Goal: Task Accomplishment & Management: Manage account settings

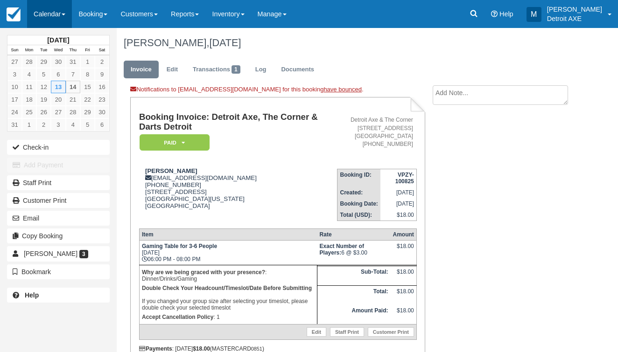
click at [48, 24] on link "Calendar" at bounding box center [49, 14] width 45 height 28
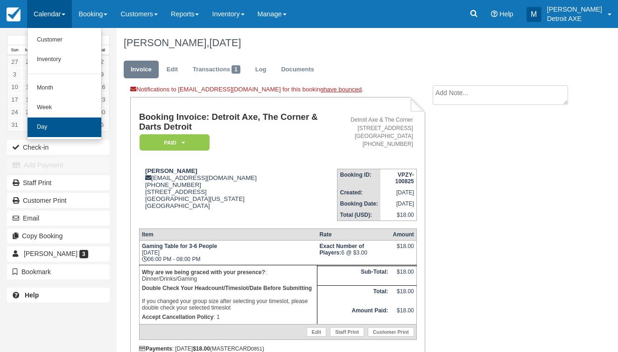
click at [56, 125] on link "Day" at bounding box center [65, 128] width 74 height 20
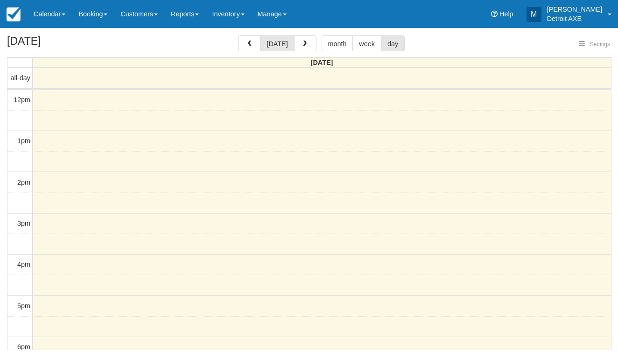
select select
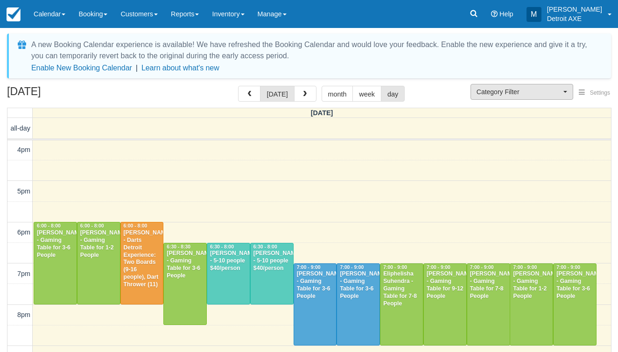
click at [500, 96] on span "Category Filter" at bounding box center [519, 91] width 84 height 9
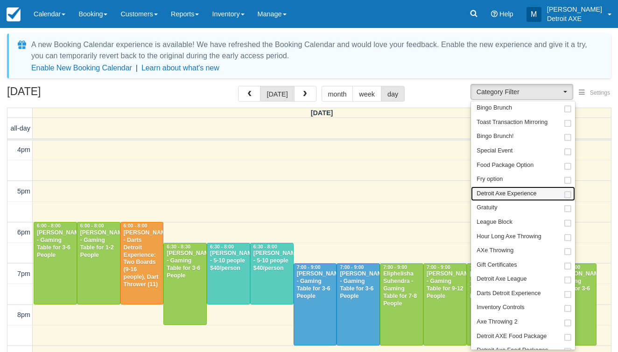
click at [508, 194] on span "Detroit Axe Experience" at bounding box center [507, 194] width 60 height 8
select select "14"
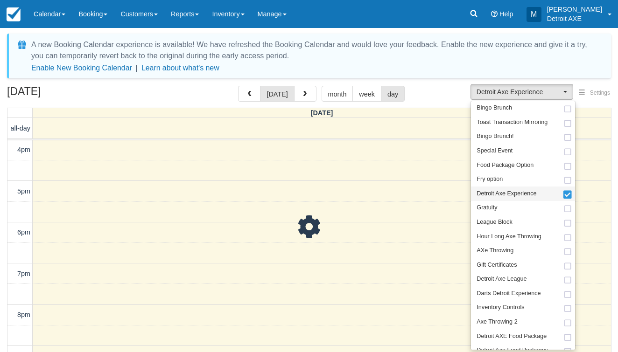
scroll to position [165, 0]
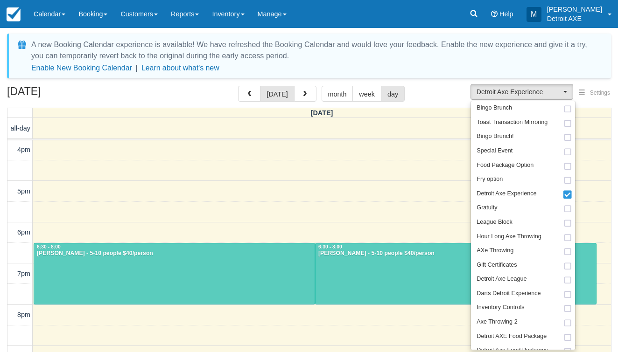
click at [430, 92] on div "August 14, 2025 today month week day" at bounding box center [309, 96] width 604 height 20
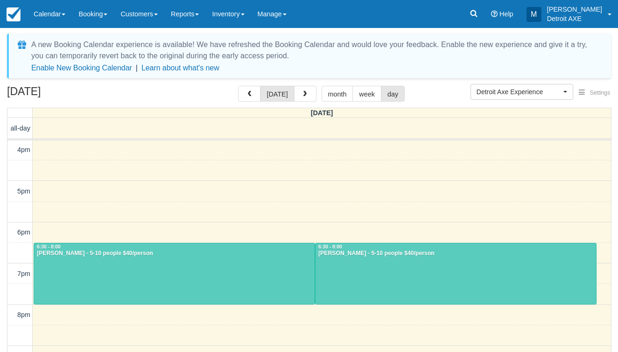
click at [270, 248] on div "6:30 - 8:00" at bounding box center [174, 247] width 276 height 7
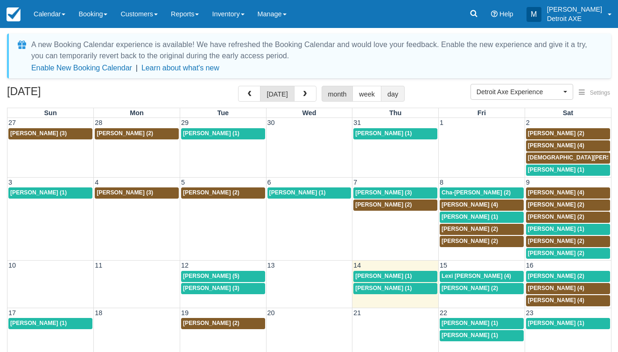
click at [397, 96] on button "day" at bounding box center [393, 94] width 24 height 16
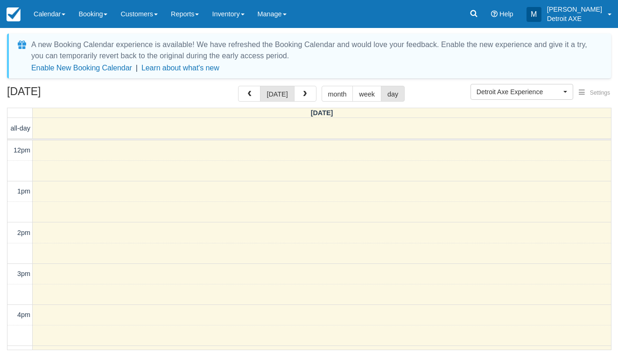
scroll to position [165, 0]
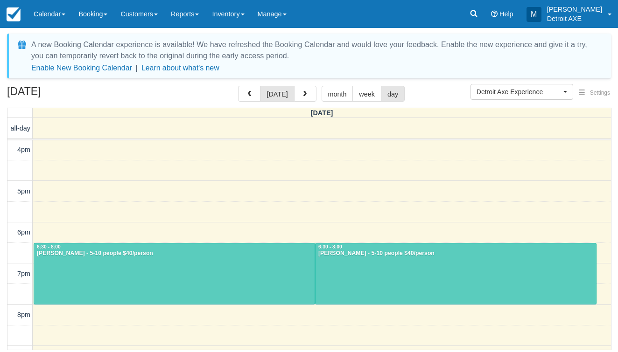
click at [353, 267] on div at bounding box center [456, 274] width 281 height 61
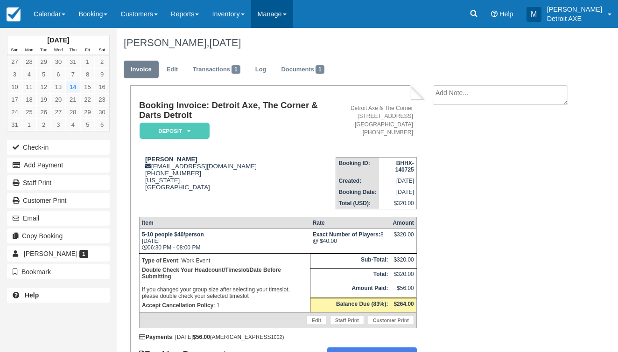
click at [292, 1] on link "Manage" at bounding box center [272, 14] width 42 height 28
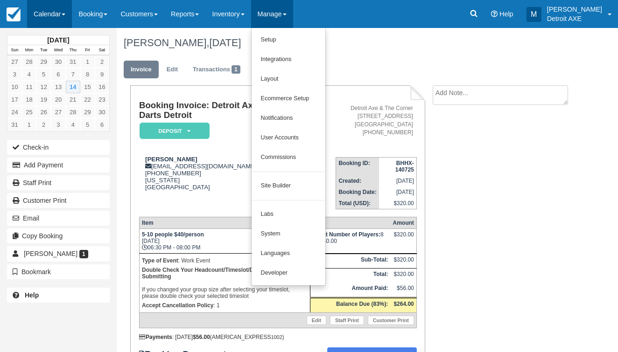
click at [41, 8] on link "Calendar" at bounding box center [49, 14] width 45 height 28
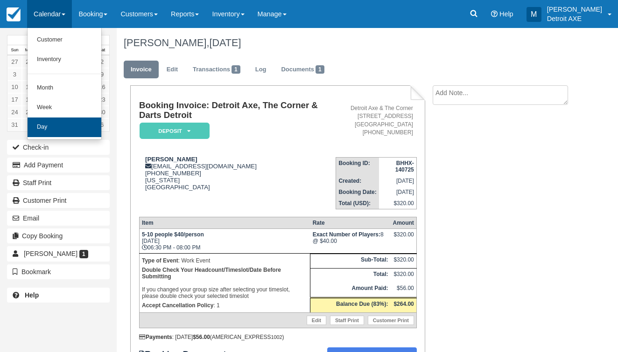
click at [54, 123] on link "Day" at bounding box center [65, 128] width 74 height 20
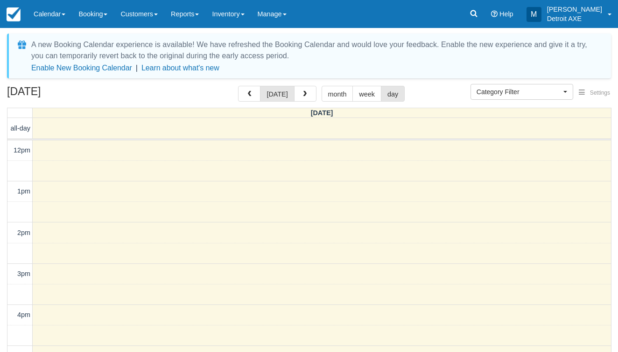
select select
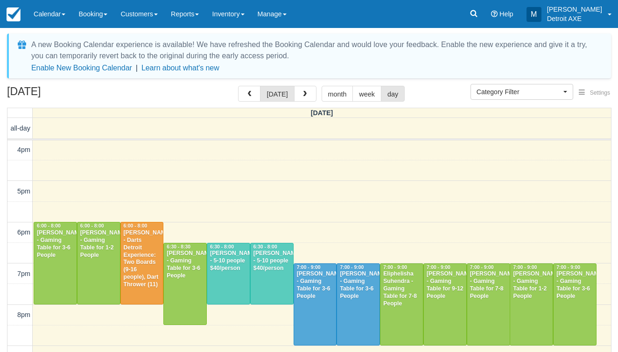
click at [151, 242] on div "Tom Anderson - Darts Detroit Experience: Two Boards (9-16 people), Dart Thrower…" at bounding box center [142, 259] width 38 height 59
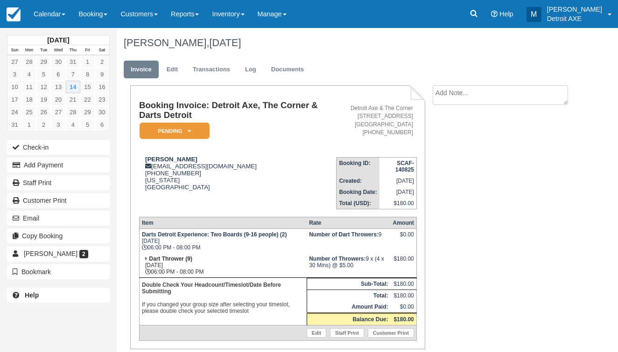
click at [185, 132] on em "Pending" at bounding box center [175, 131] width 70 height 16
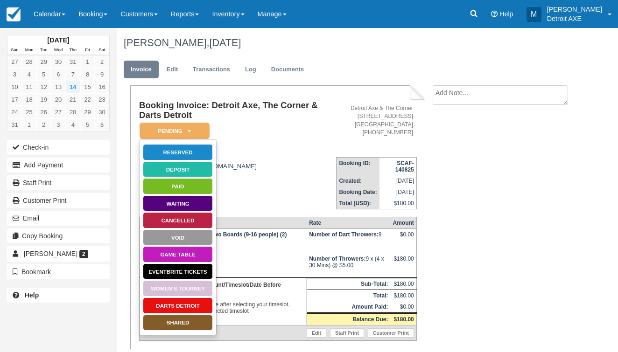
click at [183, 304] on link "Darts Detroit" at bounding box center [178, 306] width 70 height 16
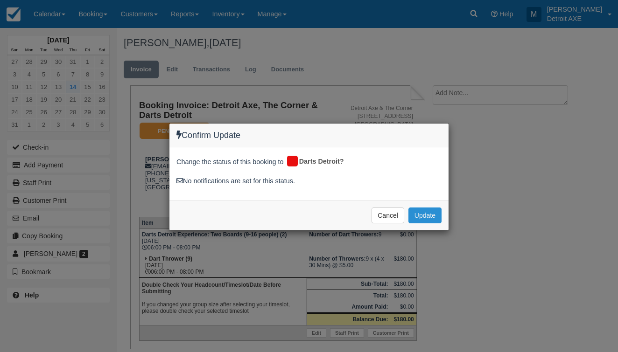
click at [413, 217] on button "Update" at bounding box center [424, 216] width 33 height 16
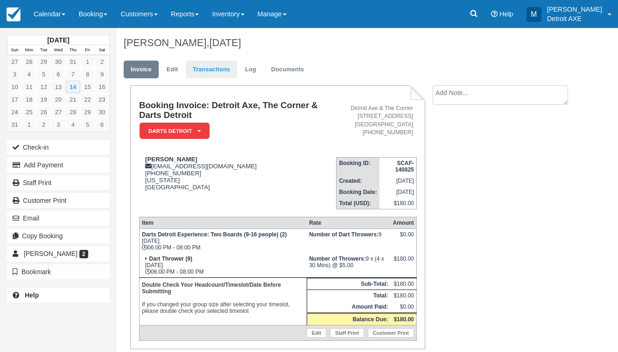
click at [204, 69] on link "Transactions" at bounding box center [211, 70] width 51 height 18
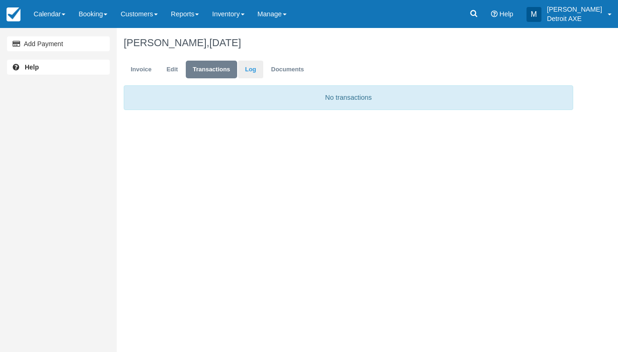
click at [253, 63] on link "Log" at bounding box center [250, 70] width 25 height 18
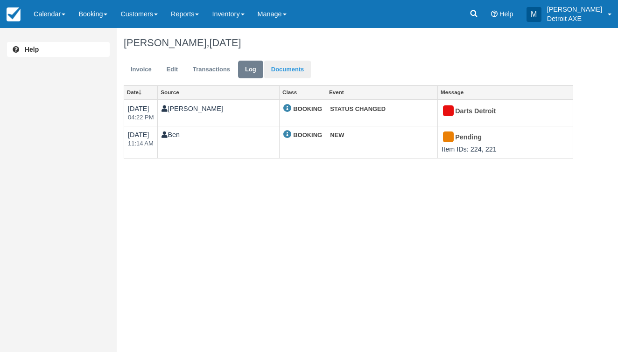
click at [301, 67] on link "Documents" at bounding box center [287, 70] width 47 height 18
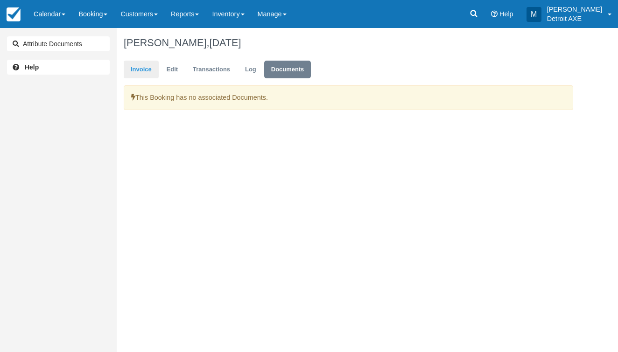
click at [128, 65] on link "Invoice" at bounding box center [141, 70] width 35 height 18
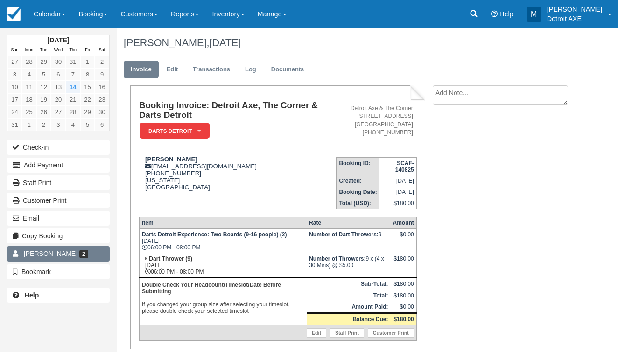
click at [50, 253] on span "[PERSON_NAME]" at bounding box center [51, 253] width 54 height 7
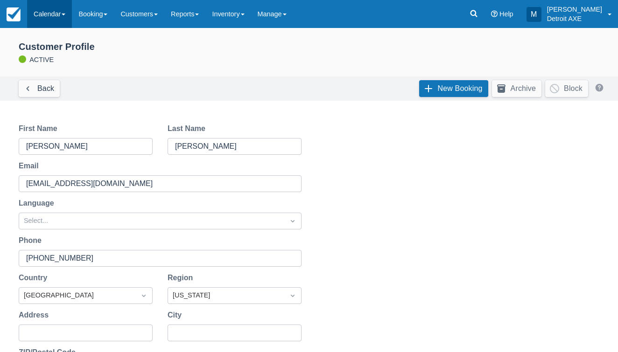
click at [42, 13] on link "Calendar" at bounding box center [49, 14] width 45 height 28
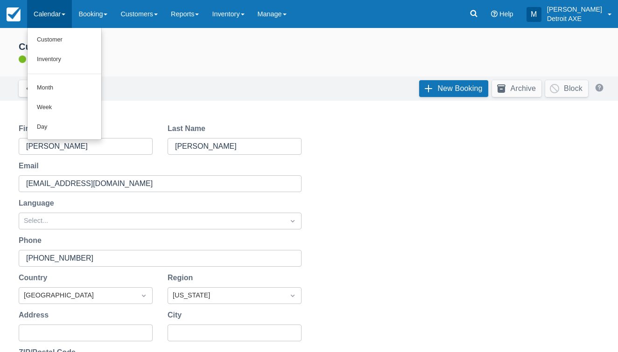
click at [78, 121] on link "Day" at bounding box center [65, 128] width 74 height 20
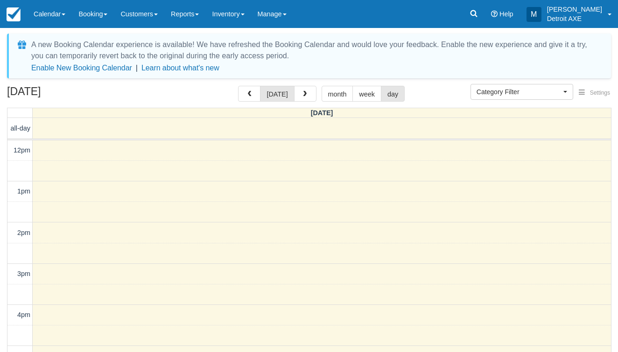
select select
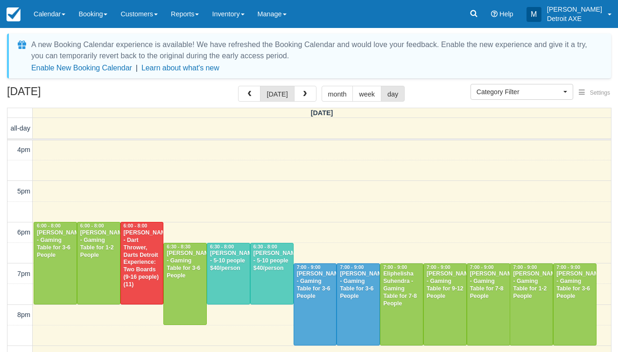
click at [69, 234] on div "[PERSON_NAME] - Gaming Table for 3-6 People" at bounding box center [55, 245] width 38 height 30
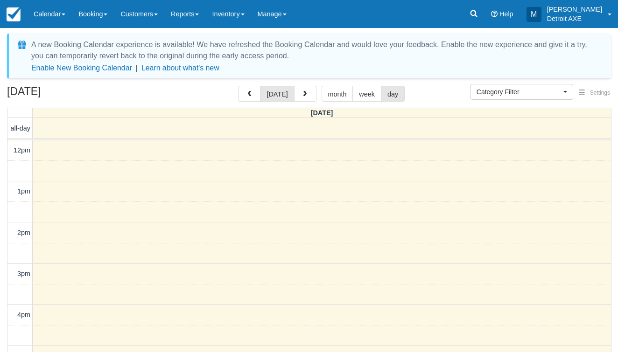
select select
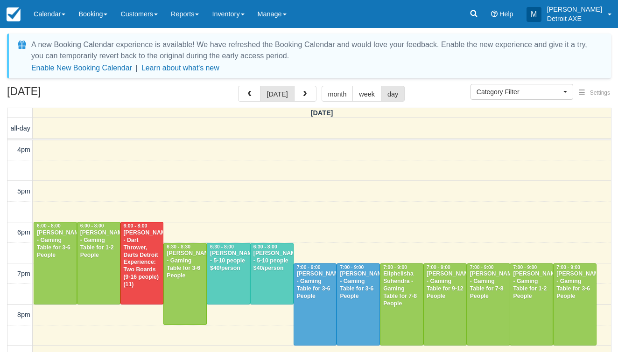
click at [110, 256] on div "[PERSON_NAME] - Gaming Table for 1-2 People" at bounding box center [99, 245] width 38 height 30
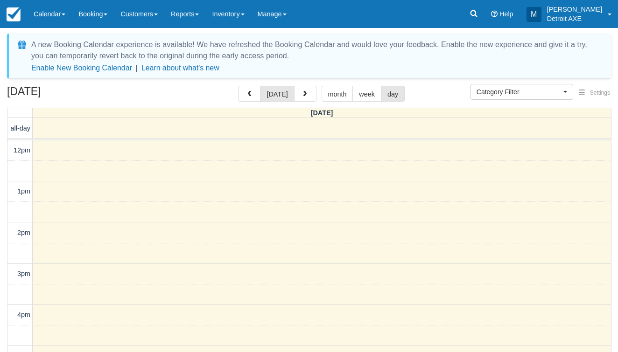
select select
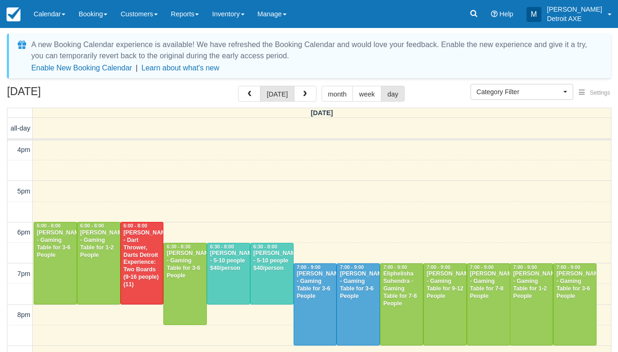
click at [182, 274] on div "[PERSON_NAME] - Gaming Table for 3-6 People" at bounding box center [185, 265] width 38 height 30
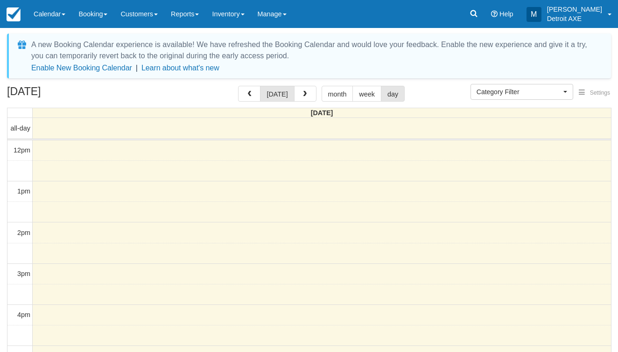
select select
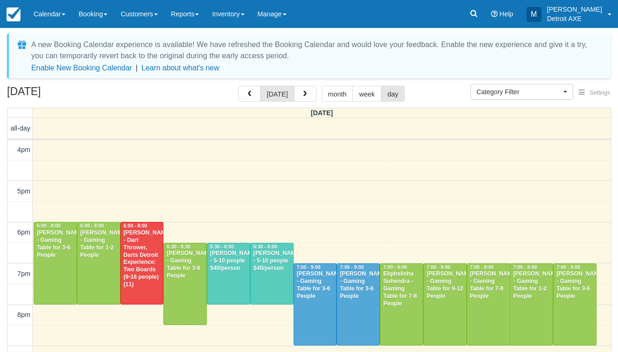
click at [394, 279] on div "Eliphelisha Suhendra - Gaming Table for 7-8 People" at bounding box center [402, 289] width 38 height 37
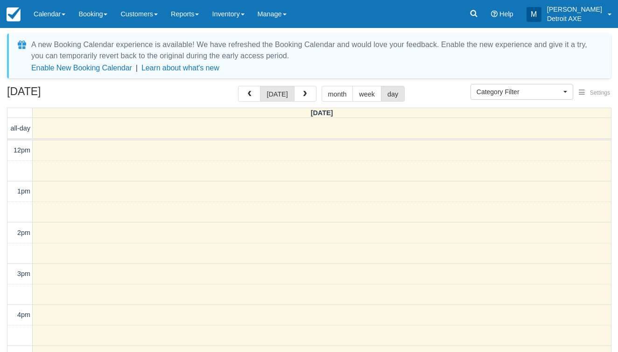
select select
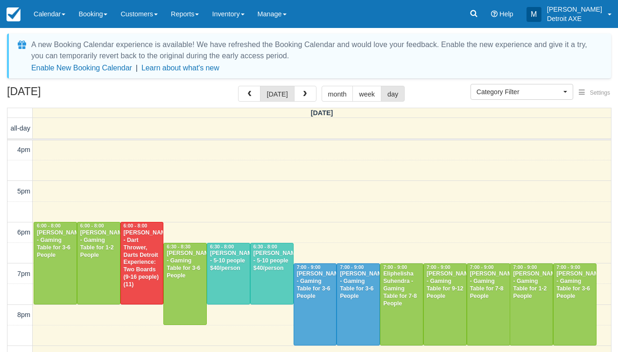
click at [323, 310] on div at bounding box center [315, 305] width 42 height 82
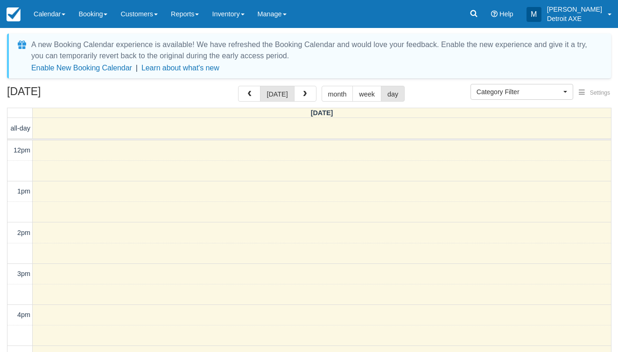
select select
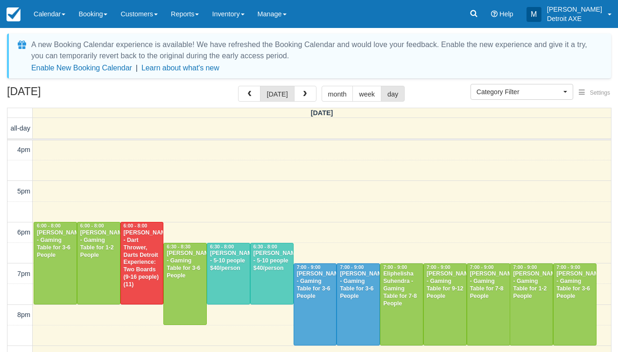
click at [360, 294] on div "Blaine Tikey - Gaming Table for 3-6 People" at bounding box center [358, 286] width 38 height 30
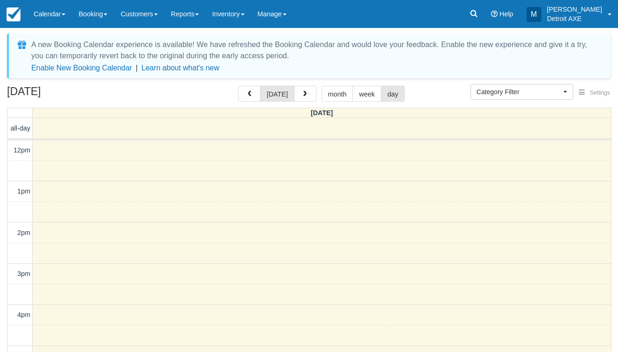
select select
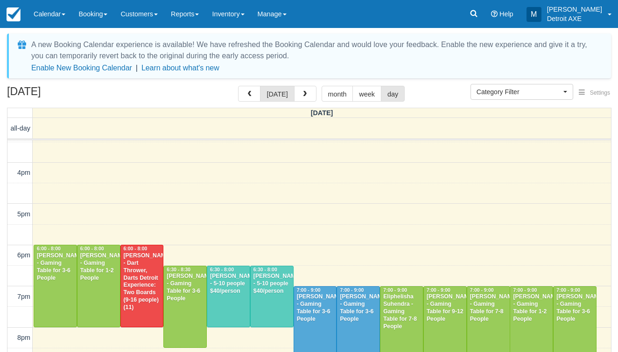
scroll to position [143, 0]
click at [408, 321] on div "Eliphelisha Suhendra - Gaming Table for 7-8 People" at bounding box center [402, 311] width 38 height 37
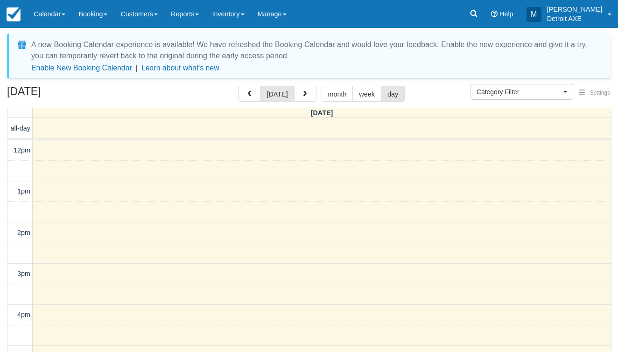
select select
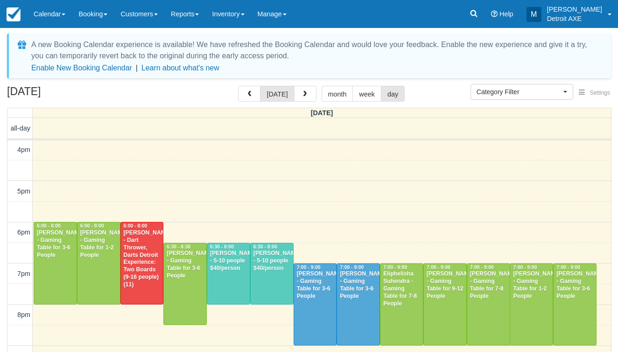
click at [440, 297] on div "Hanna Harris - Gaming Table for 9-12 People" at bounding box center [445, 286] width 38 height 30
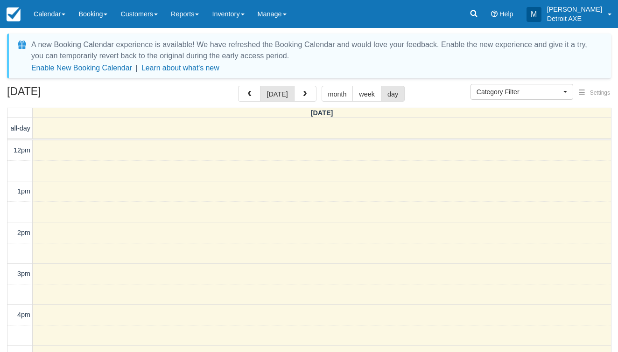
select select
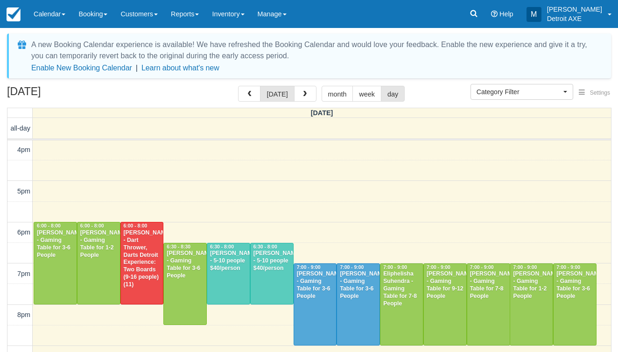
click at [318, 328] on div at bounding box center [315, 305] width 42 height 82
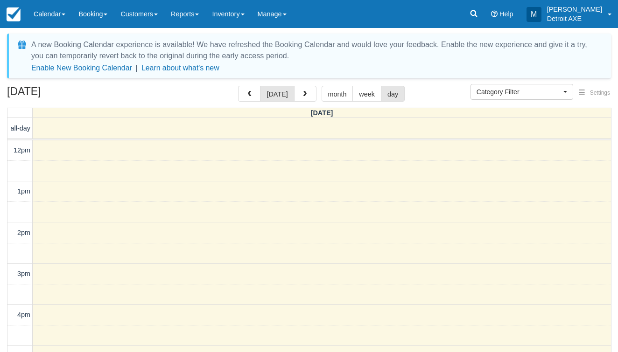
select select
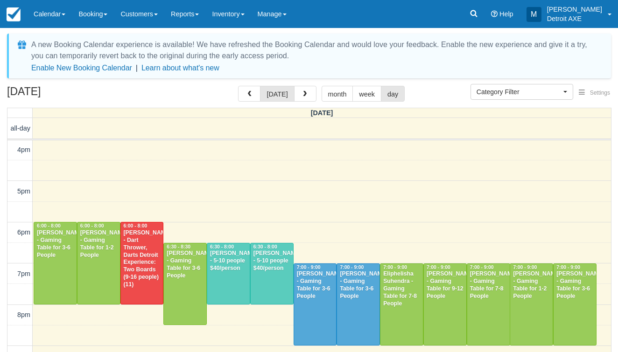
click at [492, 306] on div at bounding box center [488, 305] width 42 height 82
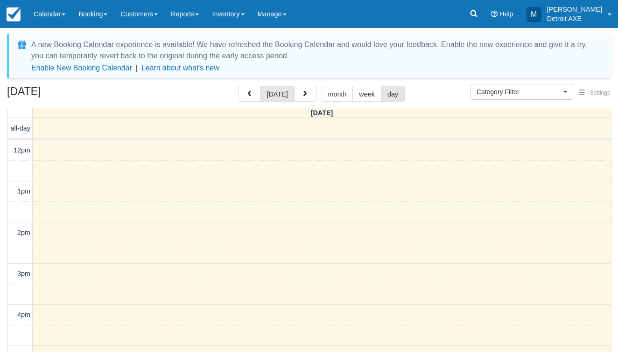
select select
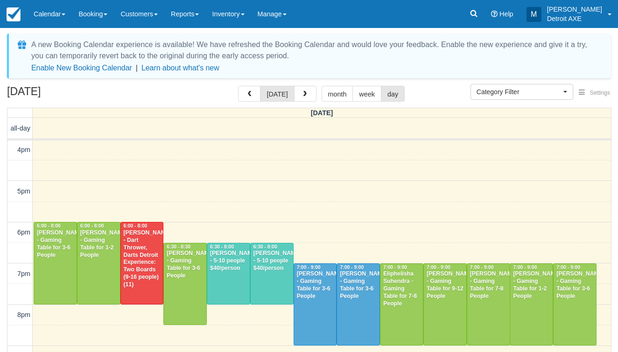
click at [528, 291] on div "Nicole Dombrowski - Gaming Table for 1-2 People" at bounding box center [532, 286] width 38 height 30
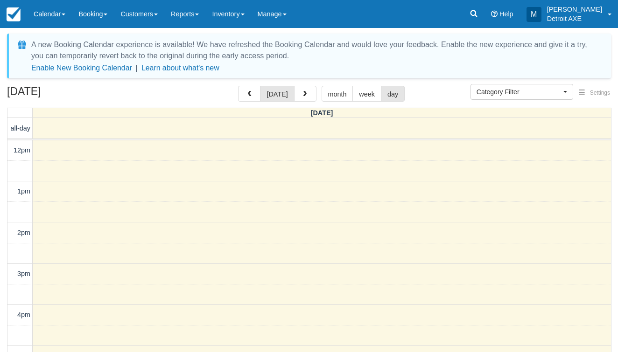
select select
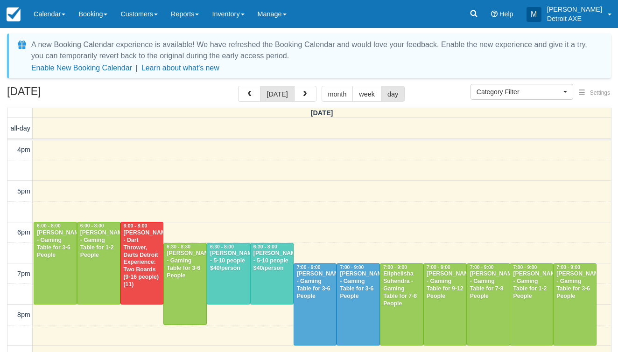
click at [587, 286] on div "Travis Jones - Gaming Table for 3-6 People" at bounding box center [575, 286] width 38 height 30
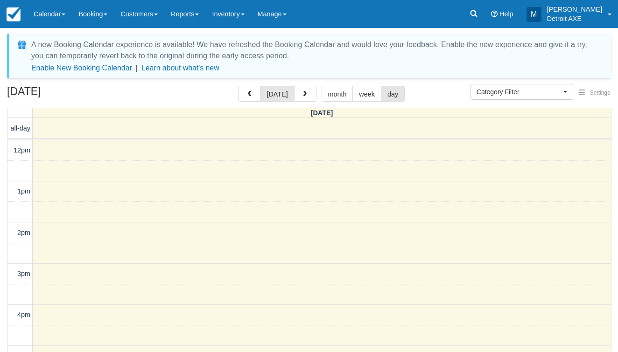
select select
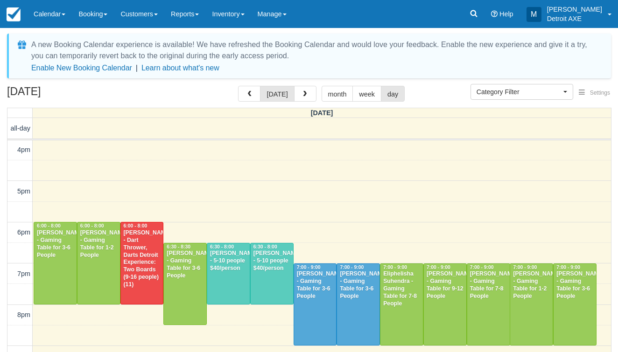
click at [536, 286] on div "Nicole Dombrowski - Gaming Table for 1-2 People" at bounding box center [532, 286] width 38 height 30
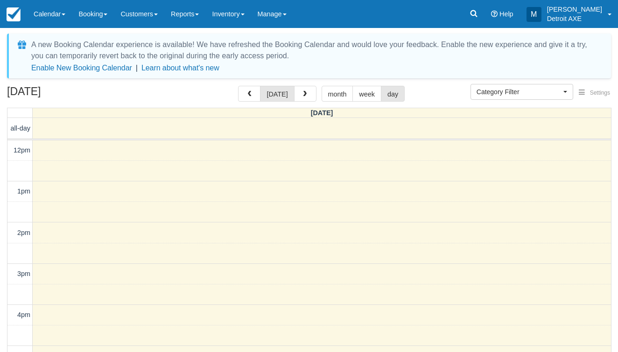
select select
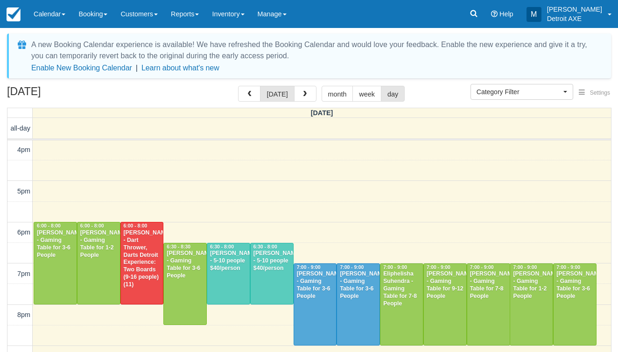
click at [502, 285] on div "[PERSON_NAME] - Gaming Table for 7-8 People" at bounding box center [489, 286] width 38 height 30
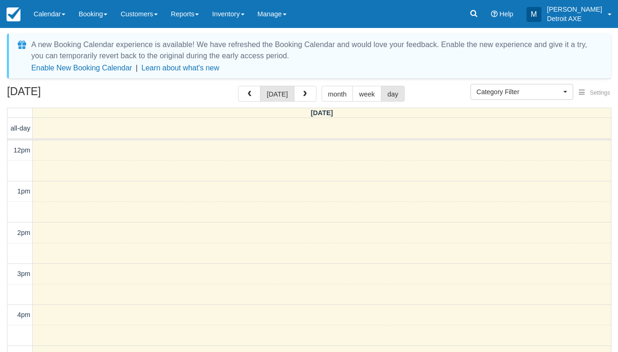
select select
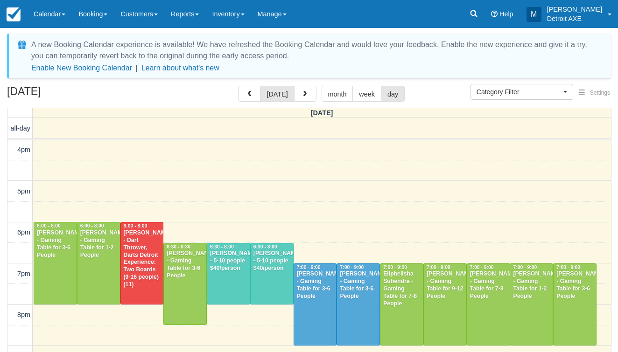
click at [443, 291] on div "Hanna Harris - Gaming Table for 9-12 People" at bounding box center [445, 286] width 38 height 30
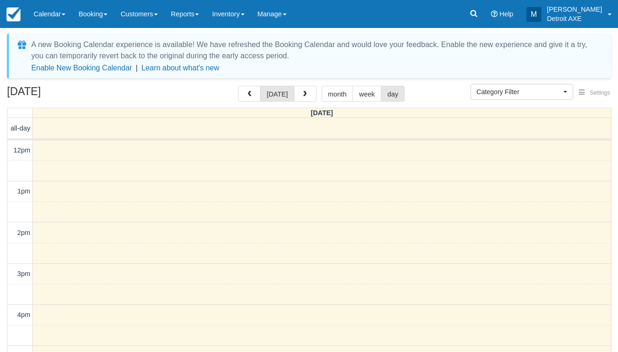
select select
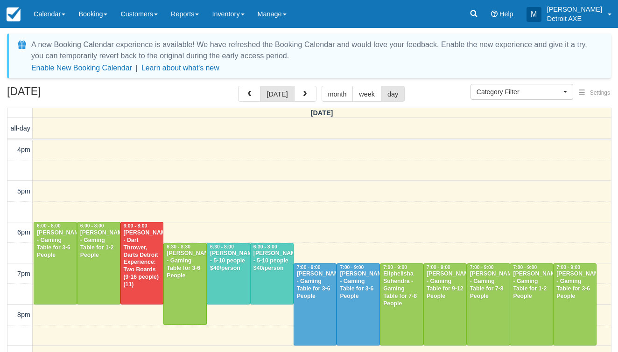
click at [404, 299] on div "Eliphelisha Suhendra - Gaming Table for 7-8 People" at bounding box center [402, 289] width 38 height 37
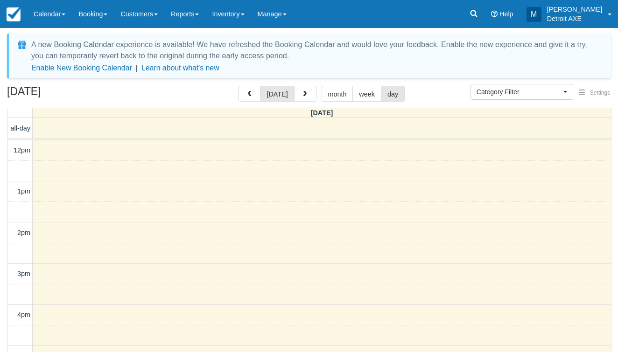
select select
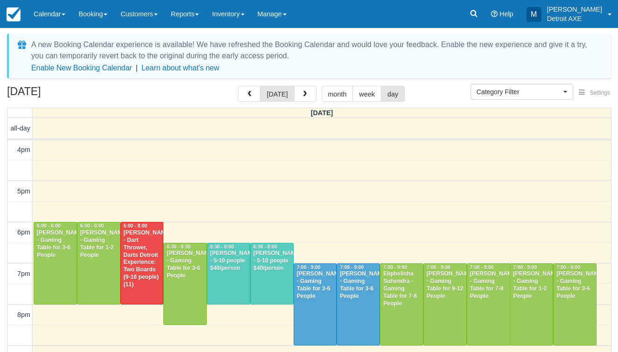
click at [308, 275] on div "Blaine Tikey - Gaming Table for 3-6 People" at bounding box center [315, 286] width 38 height 30
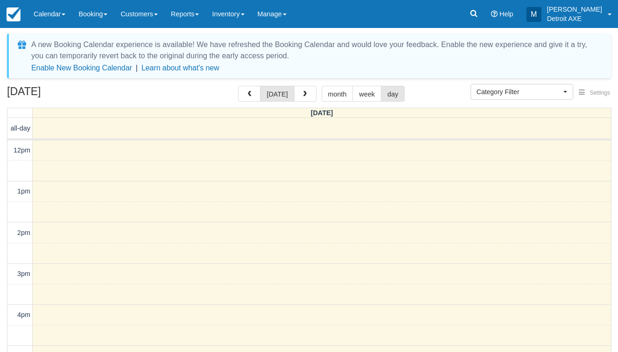
select select
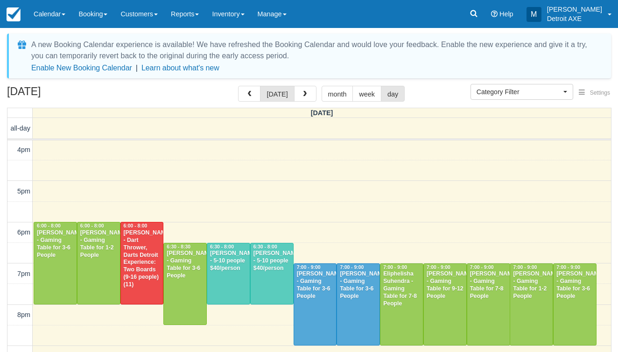
click at [363, 278] on div "Blaine Tikey - Gaming Table for 3-6 People" at bounding box center [358, 286] width 38 height 30
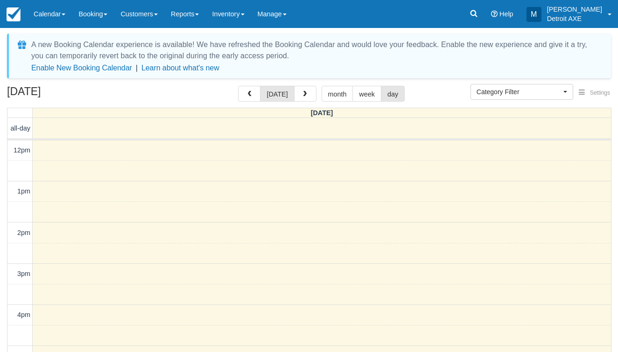
select select
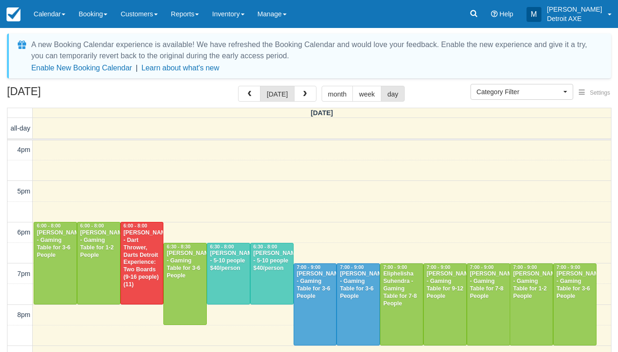
click at [192, 291] on div at bounding box center [185, 285] width 42 height 82
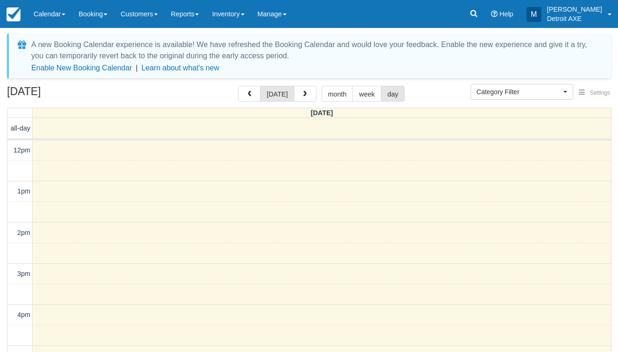
select select
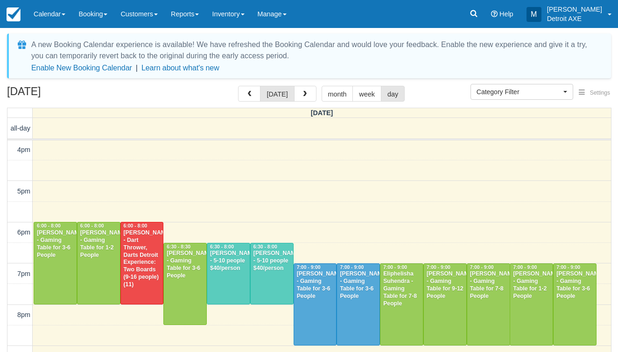
click at [64, 232] on div "Alexandria Seguin - Gaming Table for 3-6 People" at bounding box center [55, 245] width 38 height 30
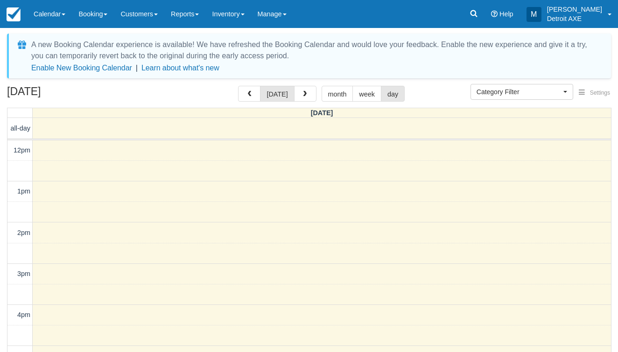
select select
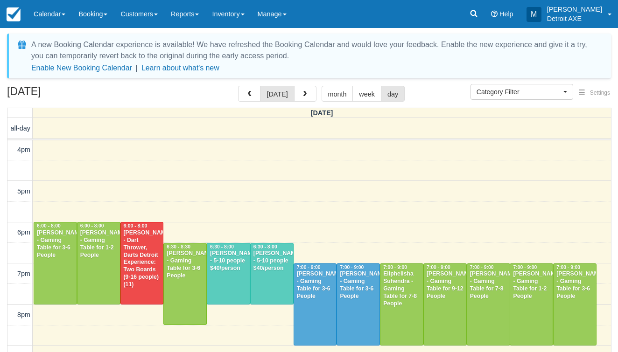
click at [99, 279] on div at bounding box center [98, 264] width 42 height 82
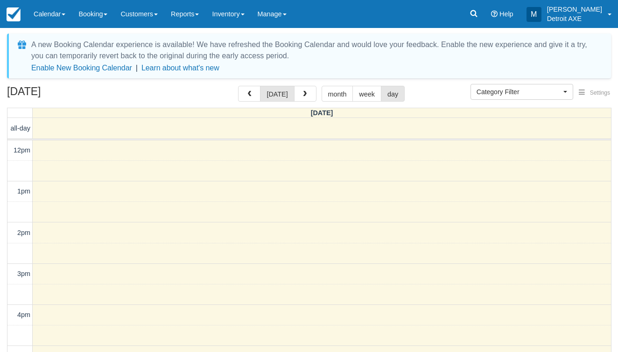
select select
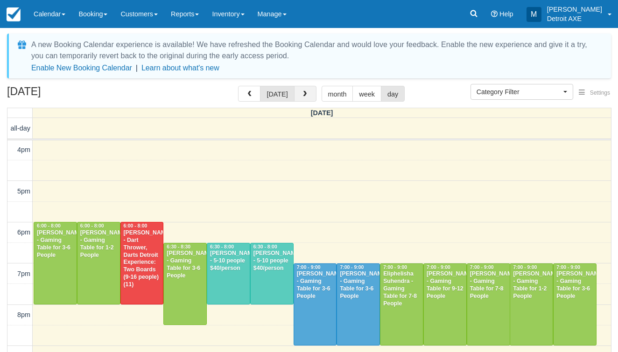
click at [309, 92] on button "button" at bounding box center [305, 94] width 22 height 16
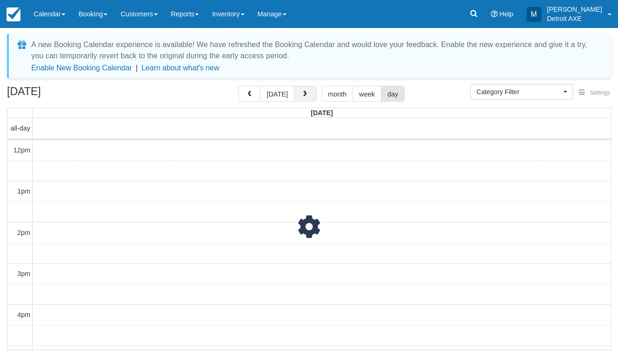
scroll to position [165, 0]
click at [309, 92] on button "button" at bounding box center [305, 94] width 22 height 16
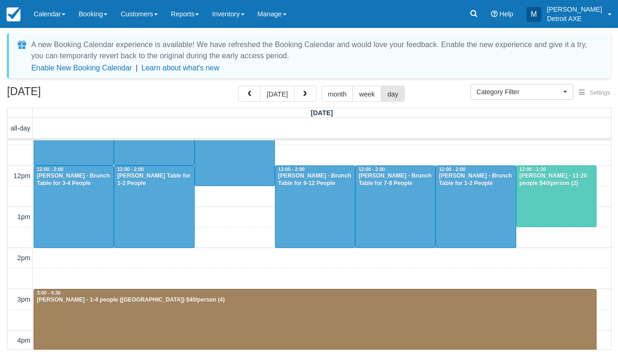
scroll to position [55, 0]
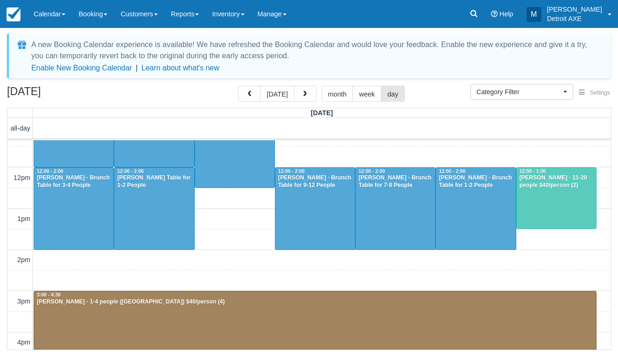
click at [544, 193] on div at bounding box center [556, 198] width 79 height 61
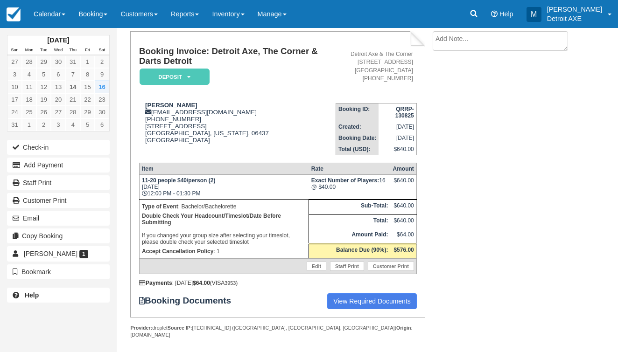
scroll to position [54, 0]
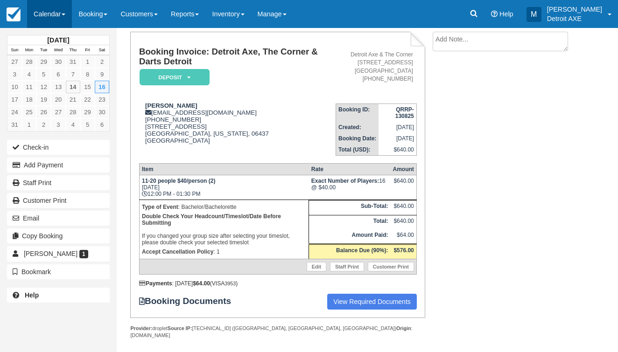
click at [53, 14] on link "Calendar" at bounding box center [49, 14] width 45 height 28
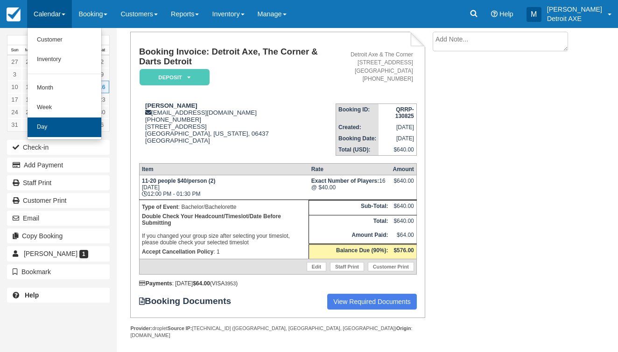
click at [52, 124] on link "Day" at bounding box center [65, 128] width 74 height 20
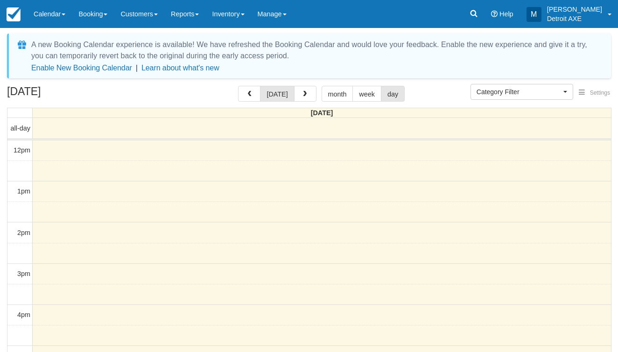
select select
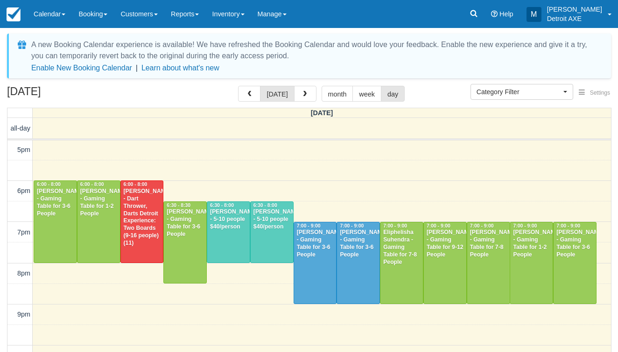
click at [317, 93] on div "today month week day" at bounding box center [321, 94] width 167 height 16
click at [302, 96] on span "button" at bounding box center [305, 94] width 7 height 7
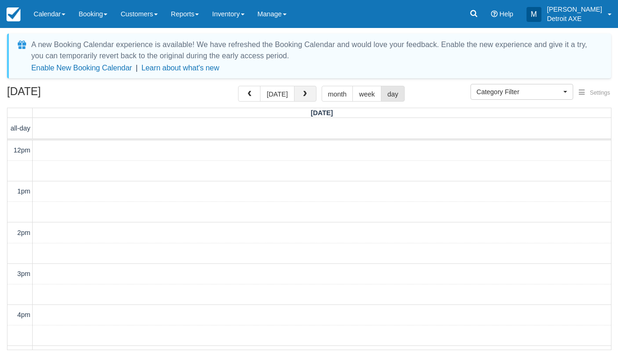
scroll to position [207, 0]
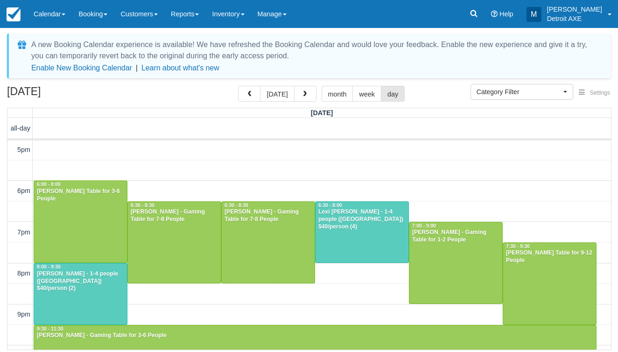
click at [201, 239] on div at bounding box center [174, 243] width 93 height 82
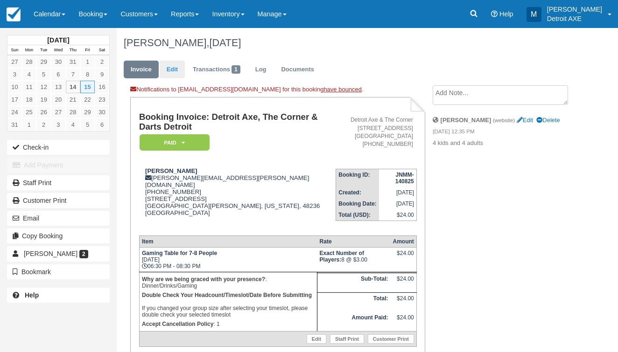
click at [180, 68] on link "Edit" at bounding box center [172, 70] width 25 height 18
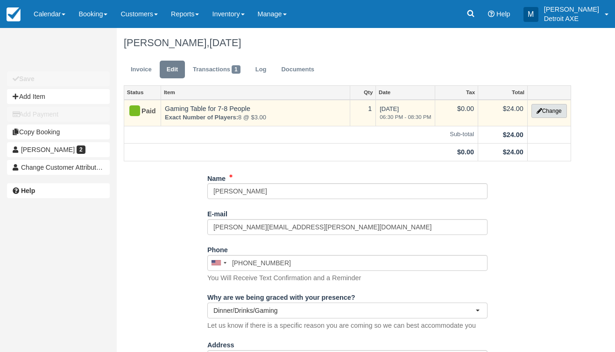
click at [537, 115] on button "Change" at bounding box center [548, 111] width 35 height 14
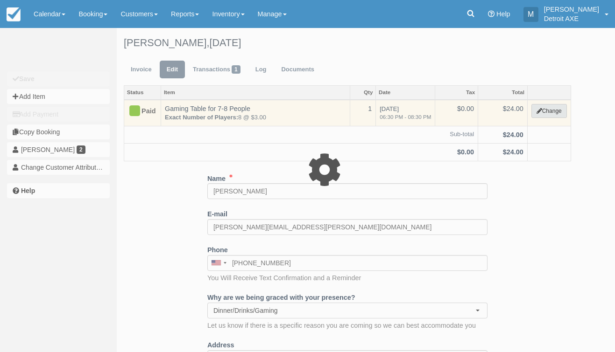
select select "6"
type input "24.00"
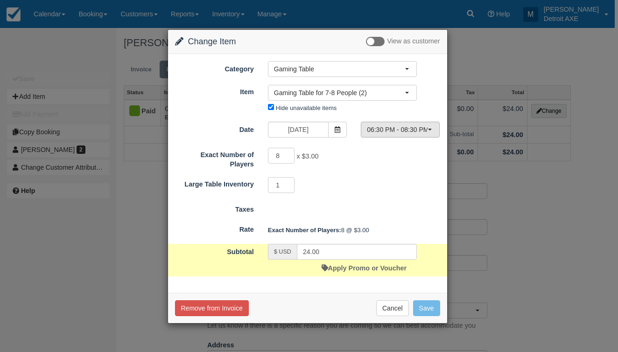
click at [402, 131] on span "06:30 PM - 08:30 PM" at bounding box center [397, 129] width 61 height 9
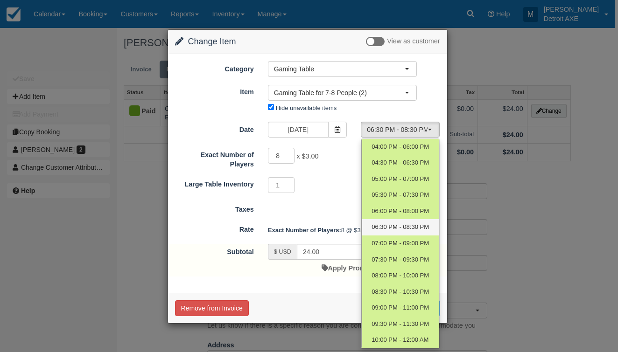
click at [401, 223] on span "06:30 PM - 08:30 PM" at bounding box center [400, 227] width 57 height 9
select select "5"
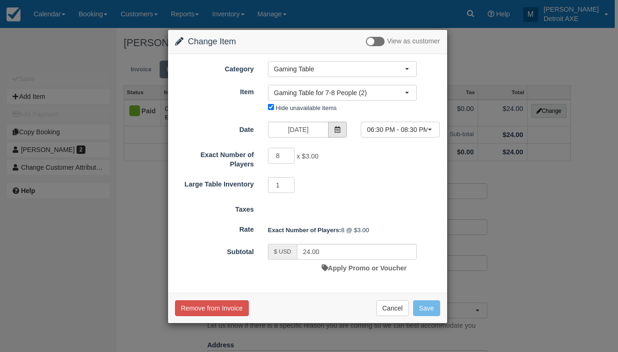
click at [340, 131] on icon at bounding box center [337, 130] width 7 height 7
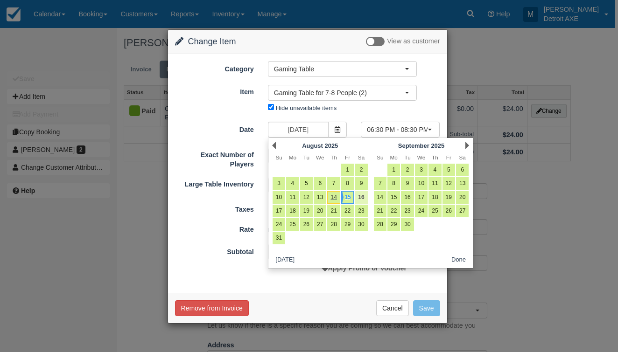
click at [364, 191] on link "16" at bounding box center [361, 197] width 13 height 13
type input "08/16/25"
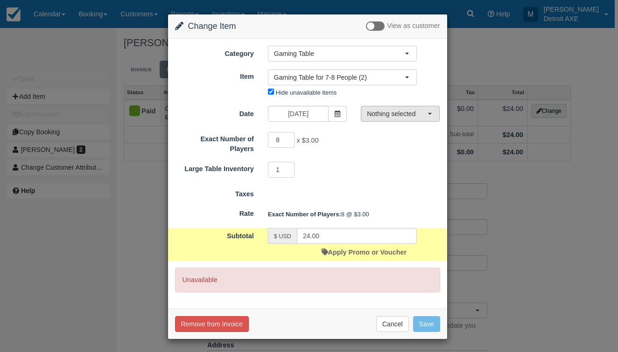
click at [396, 118] on span "Nothing selected" at bounding box center [397, 113] width 61 height 9
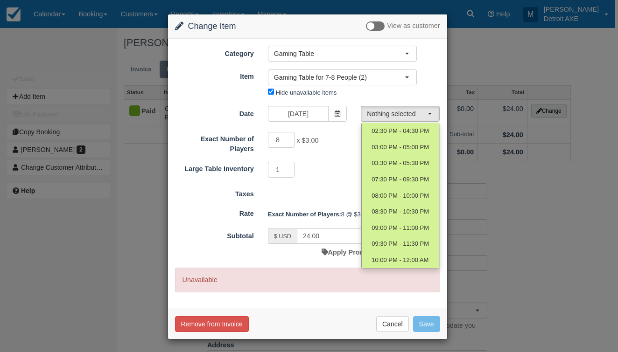
click at [344, 173] on div "1 Required.Maximum of 1" at bounding box center [342, 171] width 163 height 18
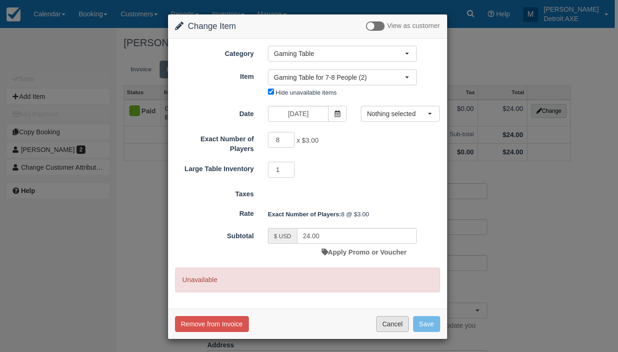
click at [397, 326] on button "Cancel" at bounding box center [392, 325] width 33 height 16
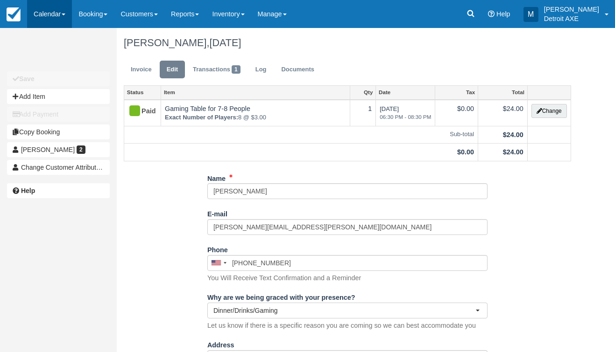
click at [70, 12] on link "Calendar" at bounding box center [49, 14] width 45 height 28
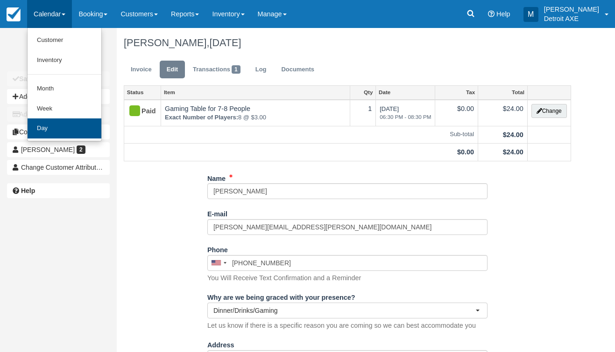
click at [74, 126] on link "Day" at bounding box center [65, 129] width 74 height 20
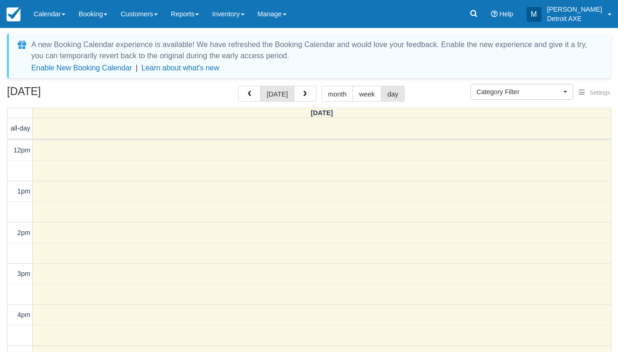
select select
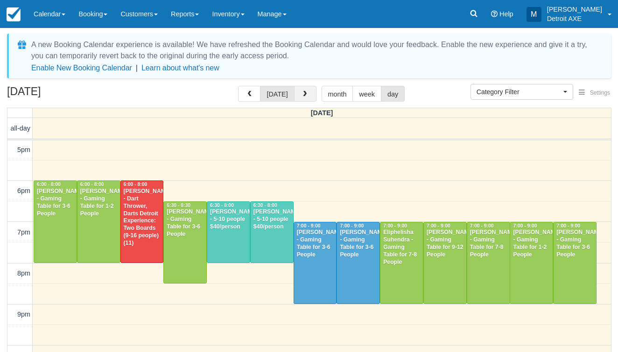
click at [313, 95] on button "button" at bounding box center [305, 94] width 22 height 16
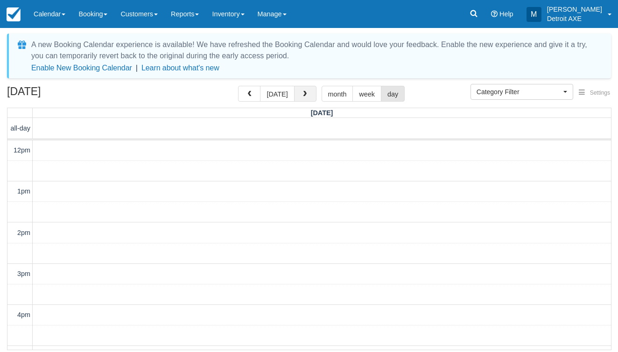
scroll to position [207, 0]
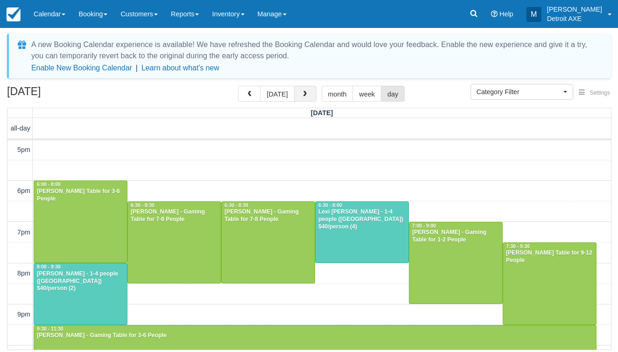
click at [313, 95] on button "button" at bounding box center [305, 94] width 22 height 16
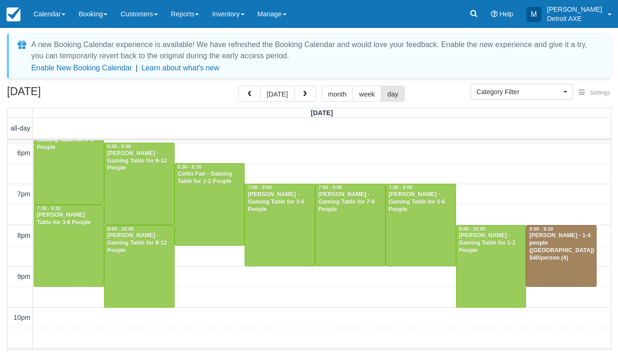
scroll to position [324, 0]
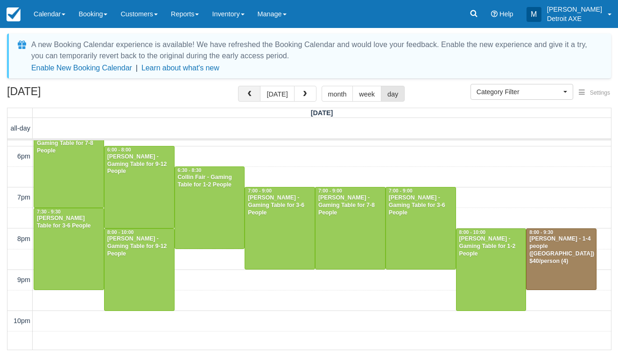
click at [249, 94] on span "button" at bounding box center [249, 94] width 7 height 7
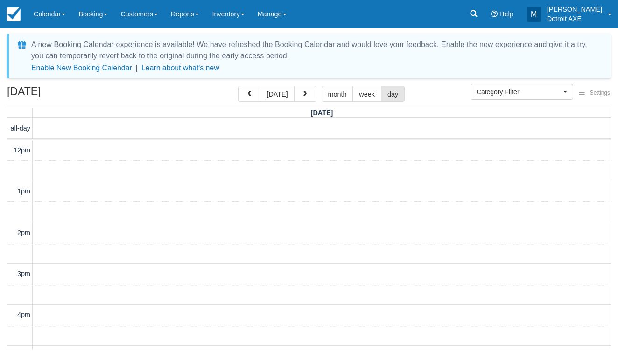
scroll to position [264, 0]
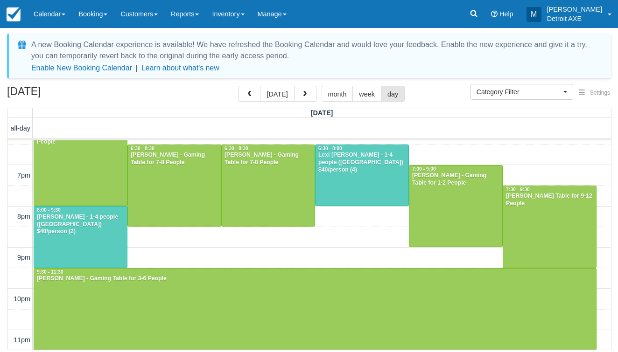
click at [261, 186] on div at bounding box center [268, 186] width 93 height 82
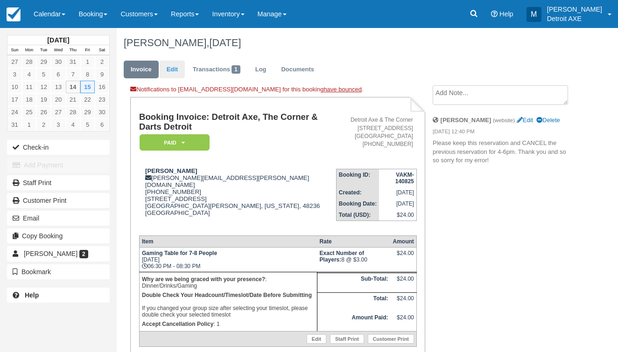
click at [179, 70] on link "Edit" at bounding box center [172, 70] width 25 height 18
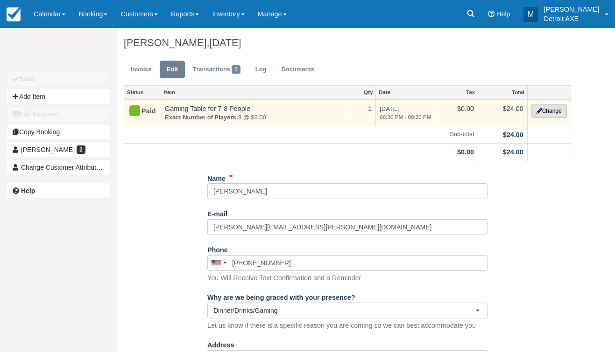
click at [561, 111] on button "Change" at bounding box center [548, 111] width 35 height 14
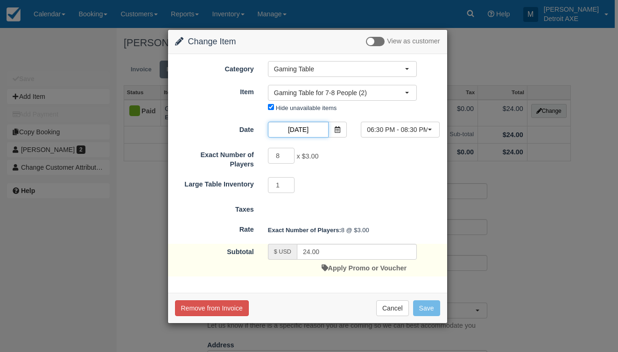
click at [318, 134] on input "[DATE]" at bounding box center [298, 130] width 61 height 16
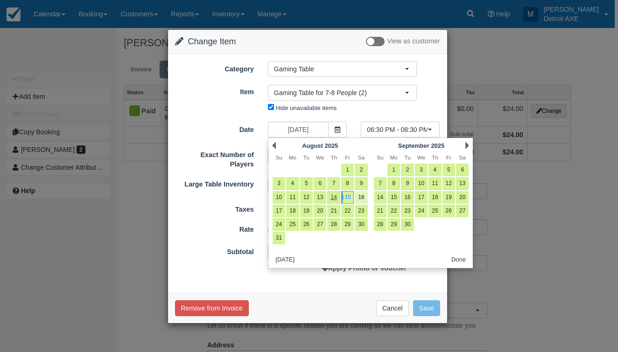
click at [363, 198] on link "16" at bounding box center [361, 197] width 13 height 13
type input "08/16/25"
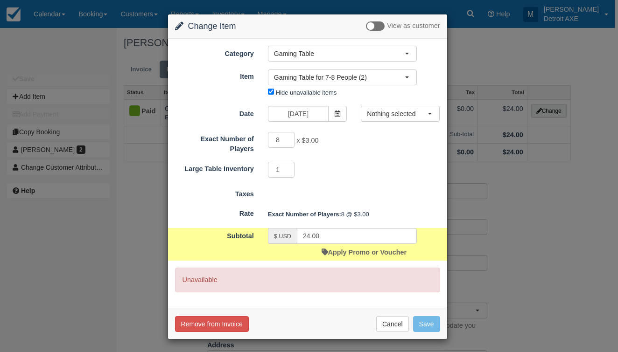
click at [394, 137] on div "8 x $3.00 Minimum of 7Maximum of 8" at bounding box center [342, 141] width 163 height 18
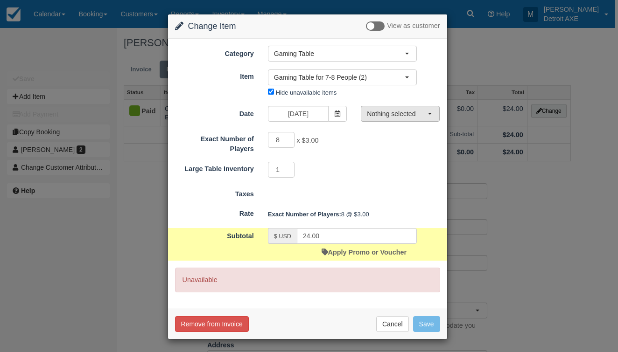
click at [394, 117] on span "Nothing selected" at bounding box center [397, 113] width 61 height 9
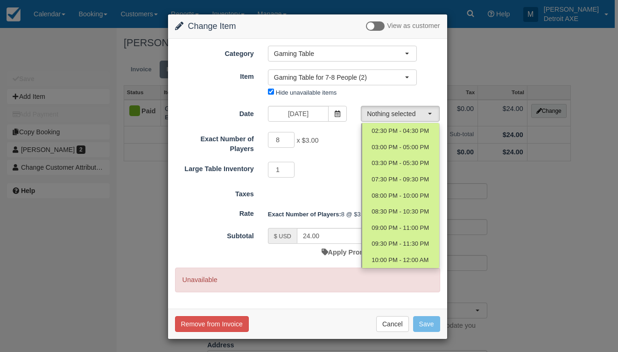
click at [341, 162] on div "1 Required.Maximum of 1" at bounding box center [342, 171] width 163 height 18
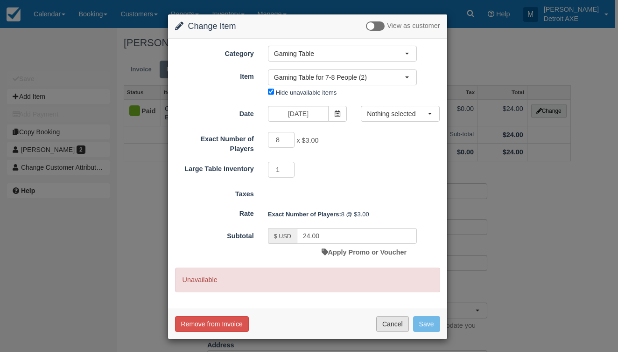
click at [397, 323] on button "Cancel" at bounding box center [392, 325] width 33 height 16
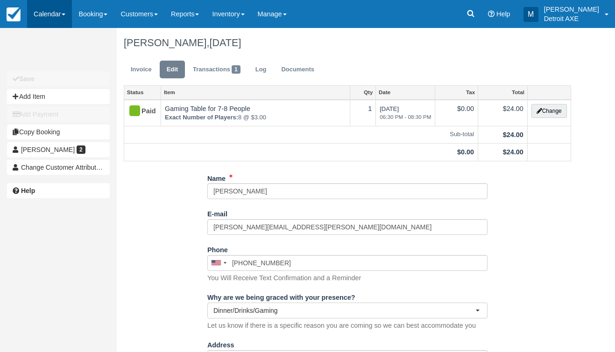
click at [55, 22] on link "Calendar" at bounding box center [49, 14] width 45 height 28
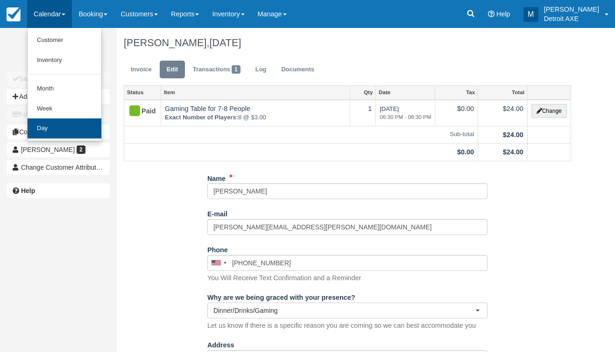
click at [83, 127] on link "Day" at bounding box center [65, 129] width 74 height 20
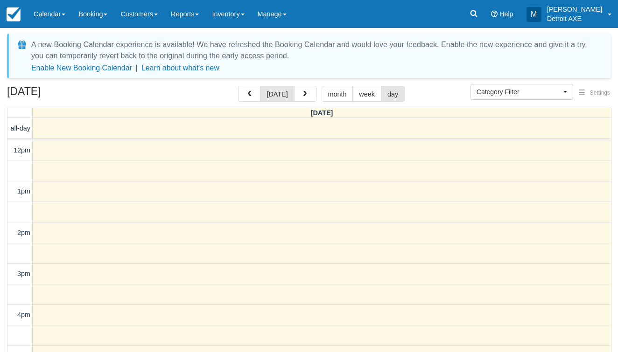
select select
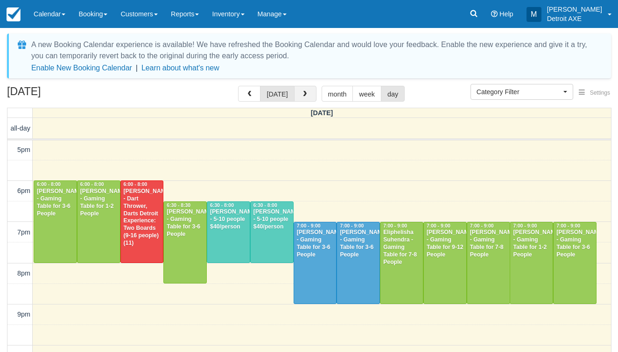
click at [305, 94] on span "button" at bounding box center [305, 94] width 7 height 7
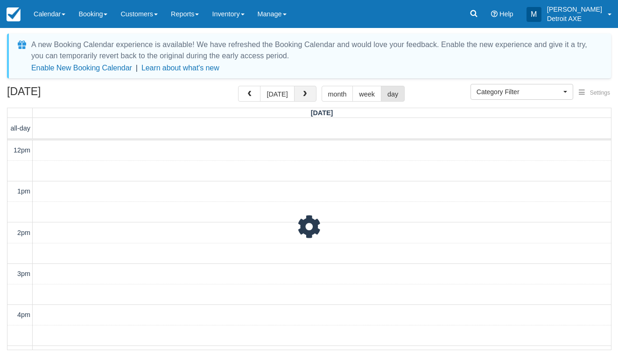
scroll to position [207, 0]
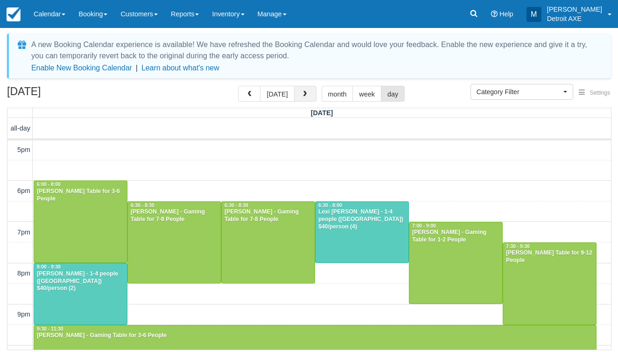
click at [305, 94] on span "button" at bounding box center [305, 94] width 7 height 7
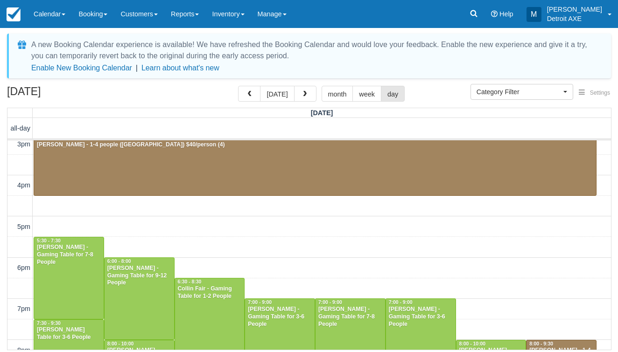
scroll to position [222, 0]
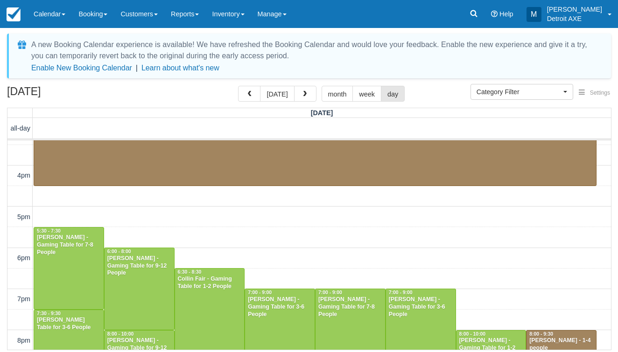
click at [309, 261] on div "10am 11am 12pm 1pm 2pm 3pm 4pm 5pm 6pm 7pm 8pm 9pm 10pm 11pm 10:00 - 12:00 Kell…" at bounding box center [309, 196] width 604 height 556
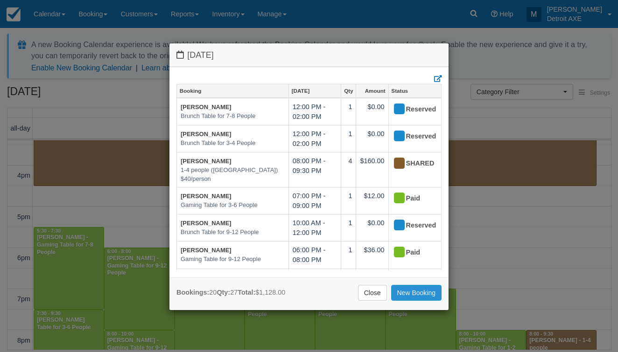
click at [405, 295] on link "New Booking" at bounding box center [416, 293] width 51 height 16
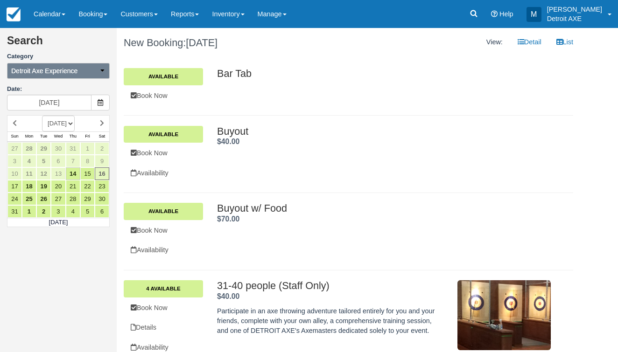
click at [97, 68] on button "Detroit Axe Experience" at bounding box center [58, 71] width 103 height 16
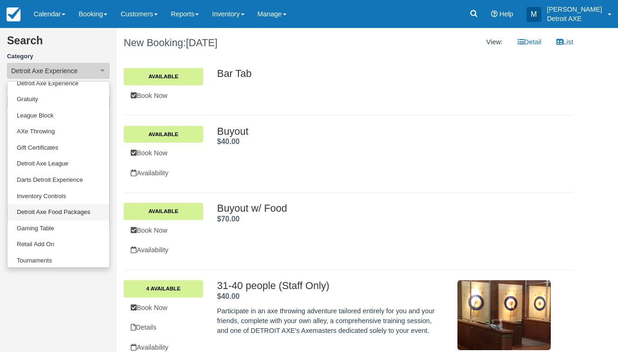
scroll to position [73, 0]
click at [49, 224] on link "Gaming Table" at bounding box center [58, 229] width 102 height 16
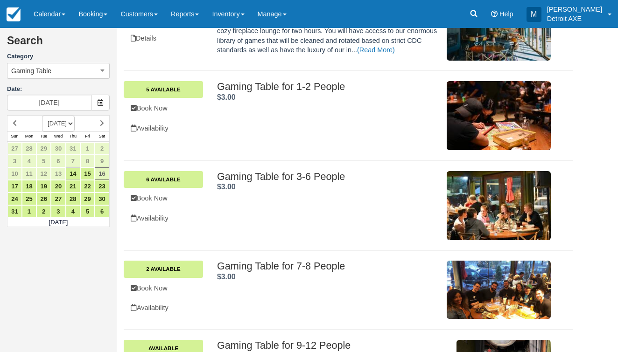
scroll to position [156, 0]
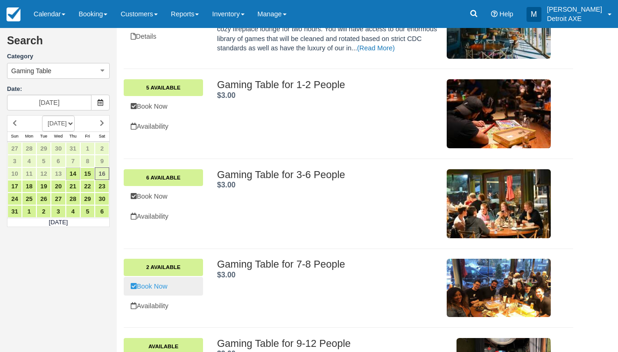
click at [165, 289] on link "Book Now" at bounding box center [163, 286] width 79 height 19
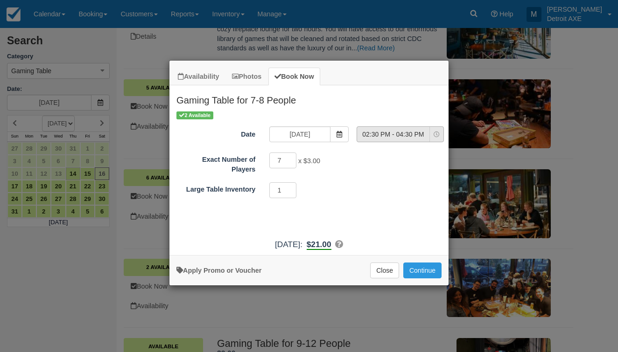
click at [416, 135] on span "02:30 PM - 04:30 PM" at bounding box center [393, 134] width 72 height 9
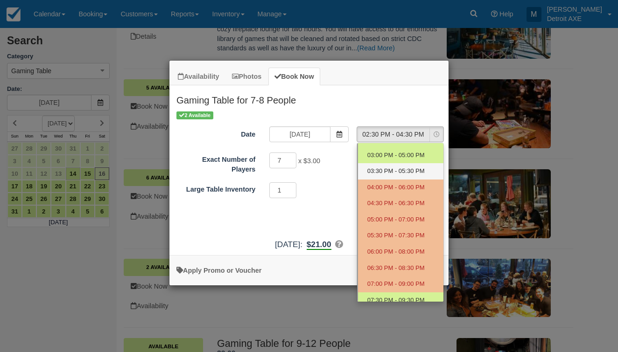
scroll to position [11, 0]
click at [320, 209] on div "2 Available Date 08/16/25 Time Selector 02:30 PM - 04:30 PM Nothing selected 02…" at bounding box center [308, 172] width 279 height 124
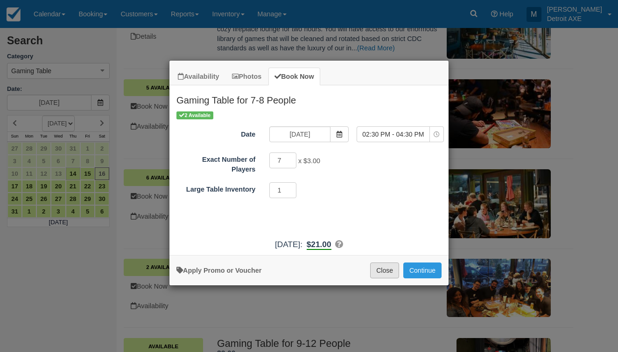
click at [388, 278] on button "Close" at bounding box center [384, 271] width 29 height 16
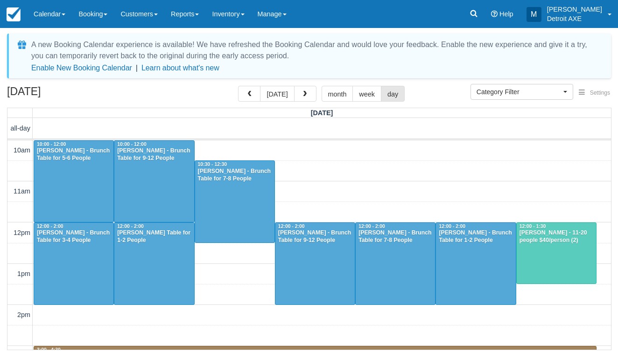
select select
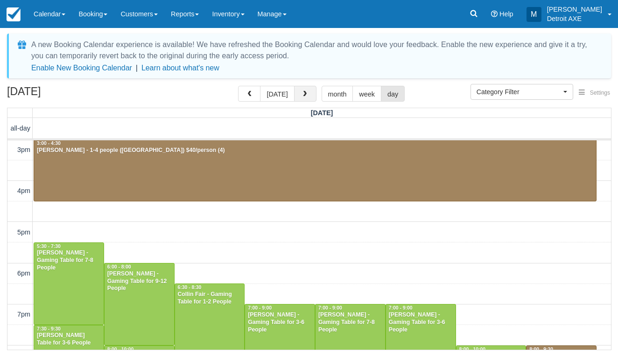
click at [299, 100] on button "button" at bounding box center [305, 94] width 22 height 16
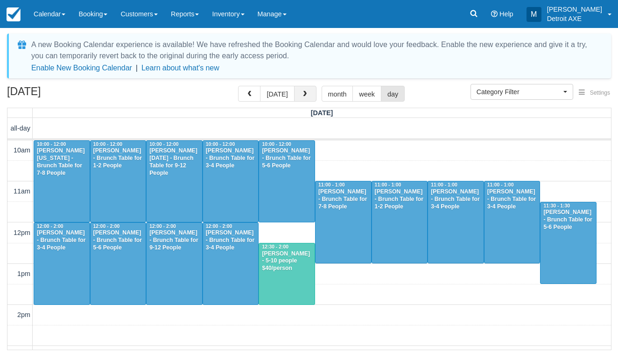
scroll to position [289, 0]
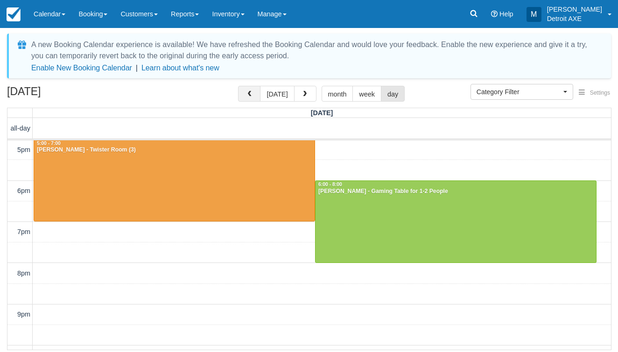
click at [251, 93] on span "button" at bounding box center [249, 94] width 7 height 7
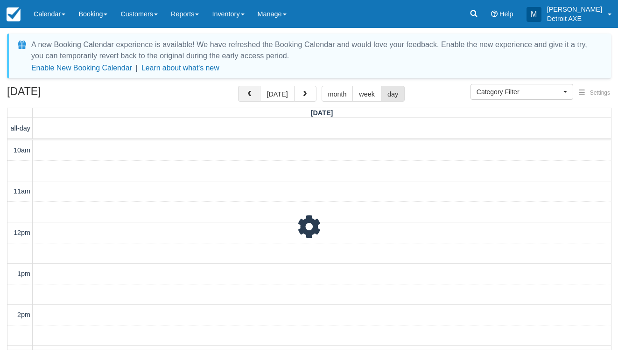
scroll to position [289, 0]
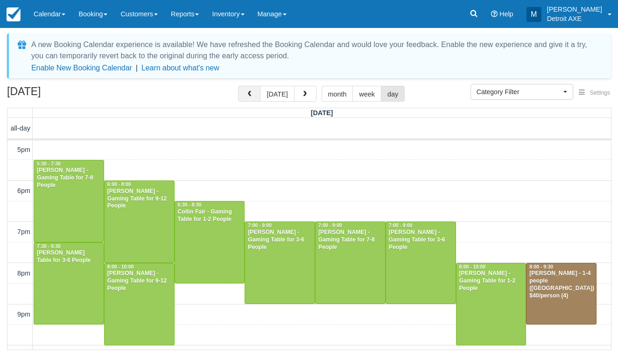
click at [251, 93] on span "button" at bounding box center [249, 94] width 7 height 7
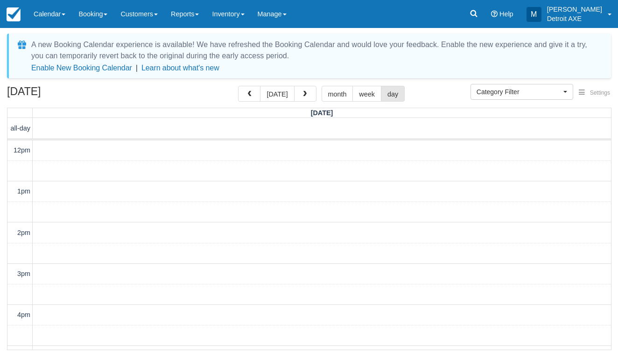
scroll to position [264, 0]
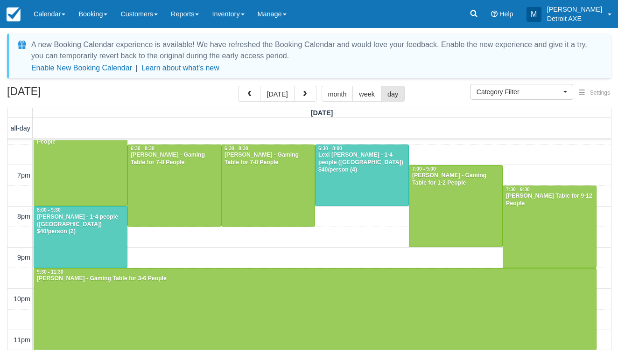
click at [268, 186] on div at bounding box center [268, 186] width 93 height 82
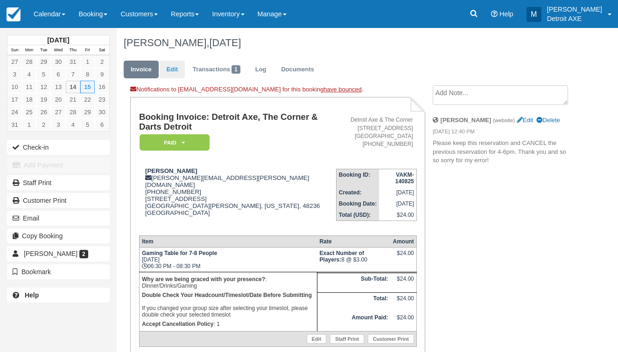
click at [178, 67] on link "Edit" at bounding box center [172, 70] width 25 height 18
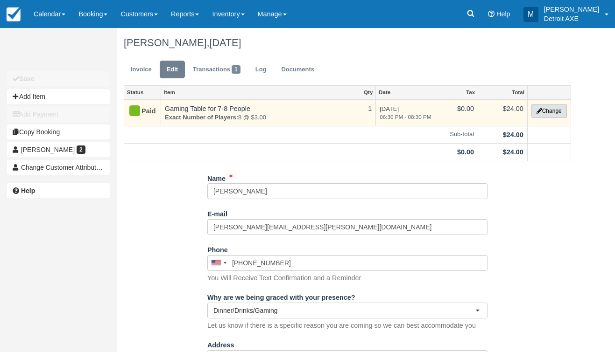
click at [547, 110] on button "Change" at bounding box center [548, 111] width 35 height 14
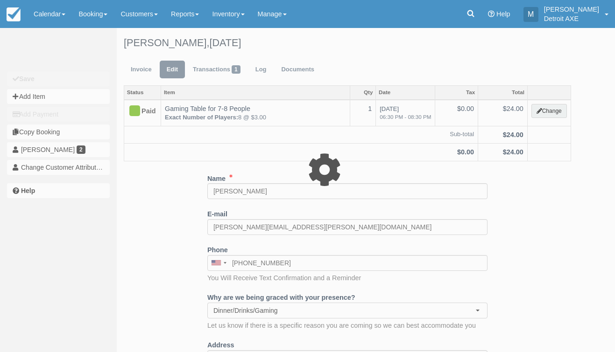
select select "6"
type input "24.00"
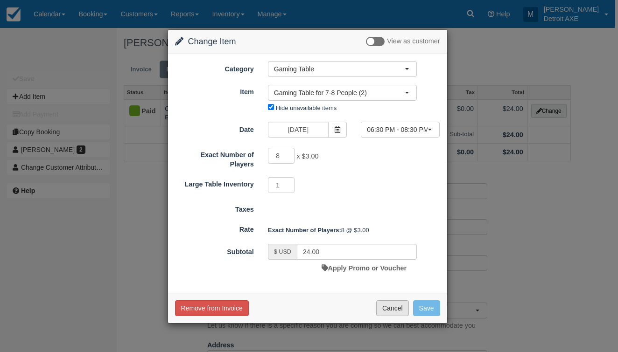
click at [390, 314] on button "Cancel" at bounding box center [392, 309] width 33 height 16
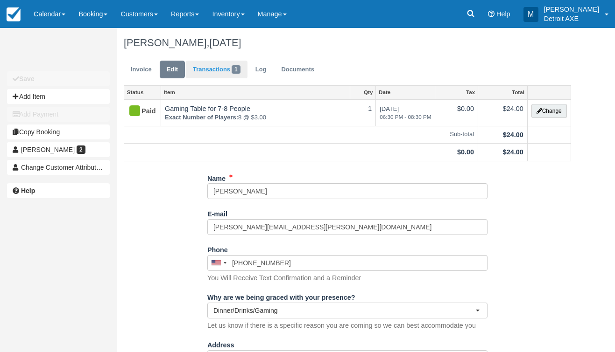
click at [230, 69] on link "Transactions 1" at bounding box center [217, 70] width 62 height 18
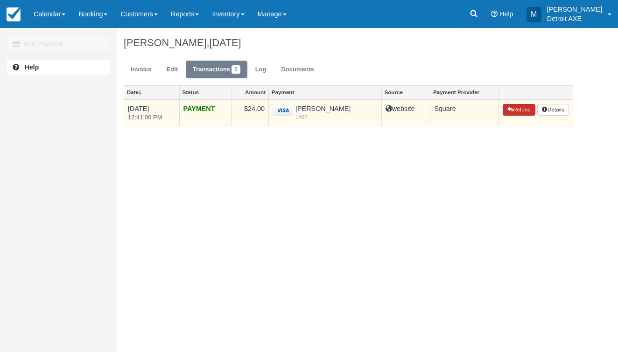
click at [511, 109] on button "Refund" at bounding box center [519, 110] width 33 height 12
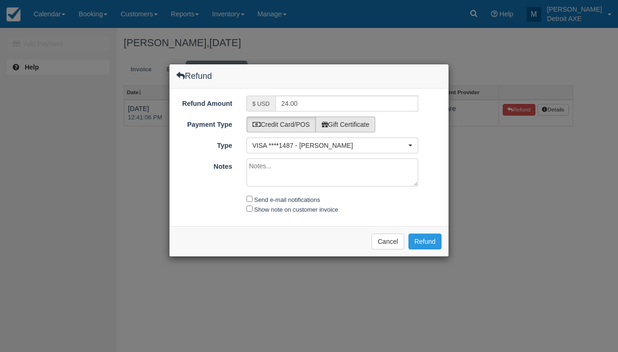
click at [359, 127] on label "Gift Certificate" at bounding box center [346, 125] width 60 height 16
radio input "true"
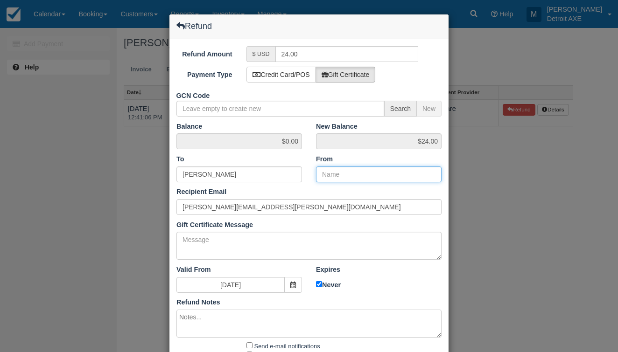
type input "G"
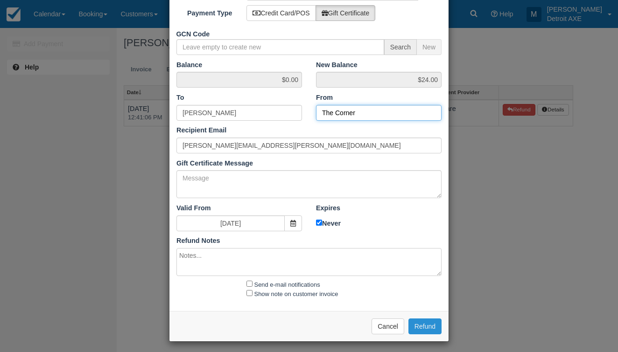
scroll to position [61, 0]
type input "The Corner"
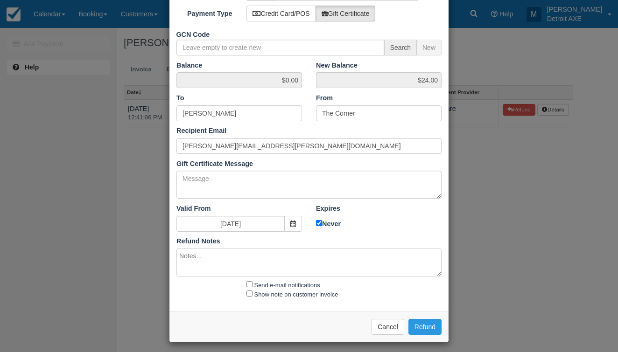
click at [250, 284] on input "Send e-mail notifications" at bounding box center [249, 285] width 6 height 6
checkbox input "true"
click at [430, 328] on button "Refund" at bounding box center [424, 327] width 33 height 16
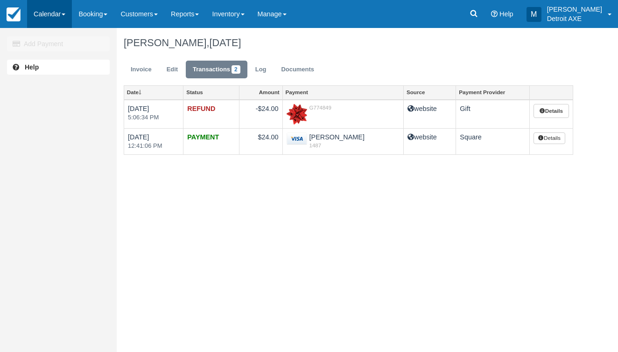
click at [41, 10] on link "Calendar" at bounding box center [49, 14] width 45 height 28
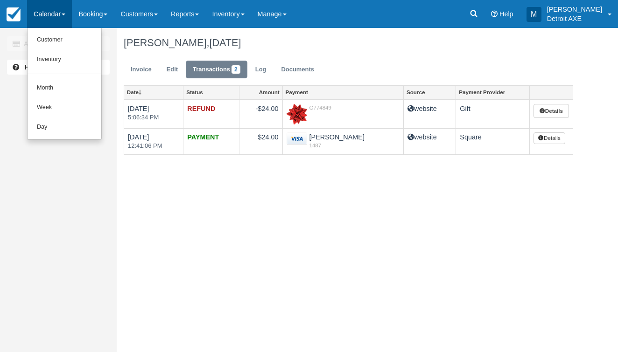
click at [83, 135] on ul "Customer Inventory Month Week Day" at bounding box center [64, 84] width 75 height 112
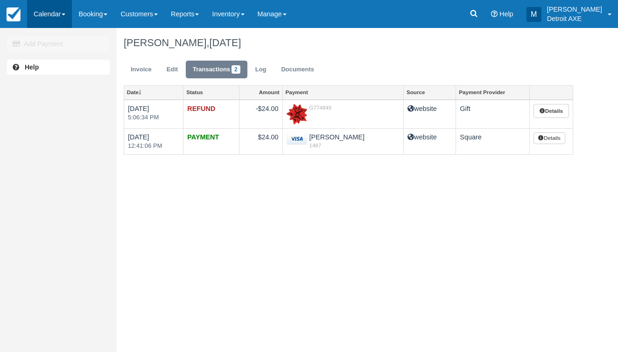
click at [52, 14] on link "Calendar" at bounding box center [49, 14] width 45 height 28
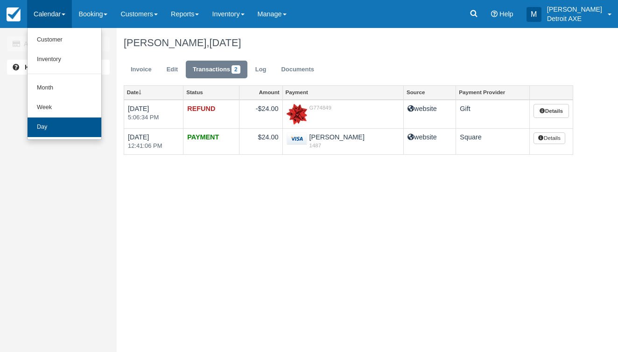
click at [70, 123] on link "Day" at bounding box center [65, 128] width 74 height 20
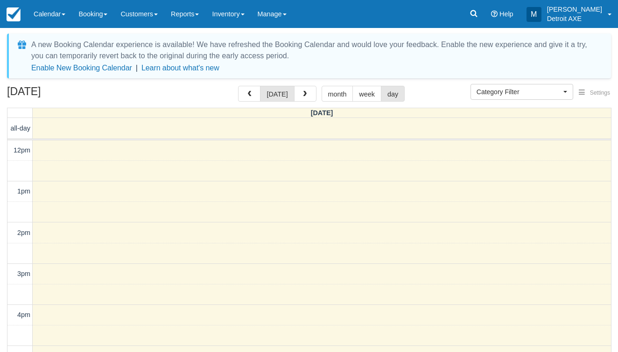
select select
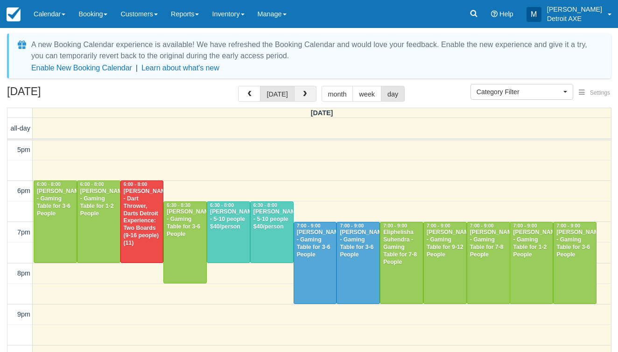
click at [308, 94] on button "button" at bounding box center [305, 94] width 22 height 16
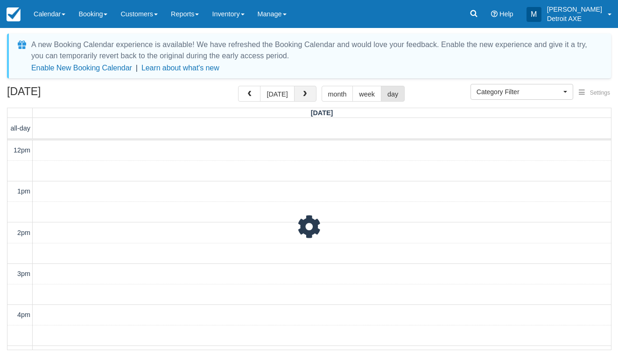
scroll to position [207, 0]
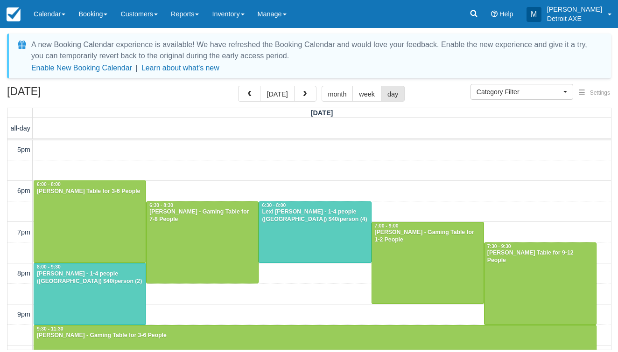
click at [194, 249] on div at bounding box center [203, 243] width 112 height 82
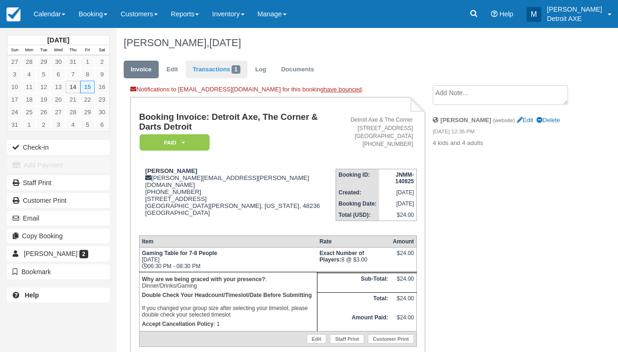
click at [216, 74] on link "Transactions 1" at bounding box center [217, 70] width 62 height 18
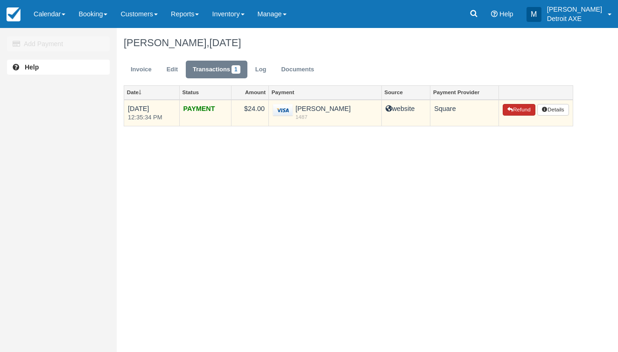
click at [516, 108] on button "Refund" at bounding box center [519, 110] width 33 height 12
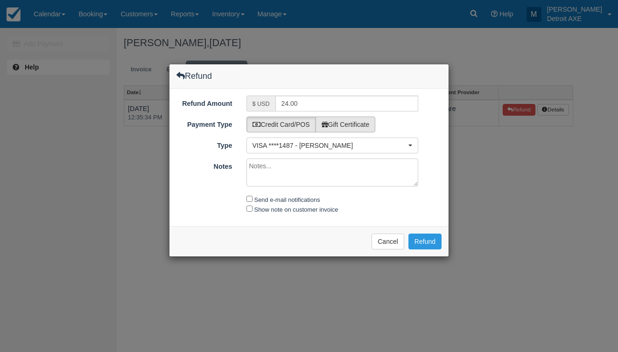
click at [331, 123] on label "Gift Certificate" at bounding box center [346, 125] width 60 height 16
radio input "true"
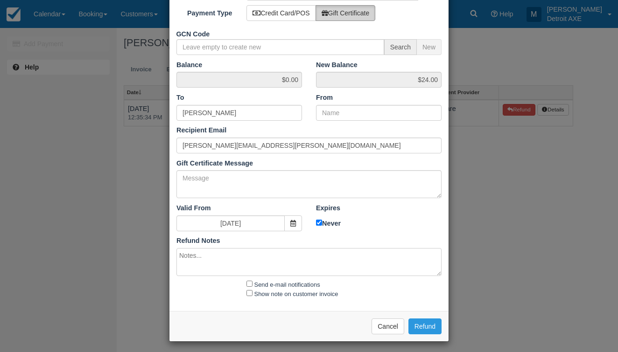
scroll to position [61, 0]
click at [246, 281] on div "Send e-mail notifications" at bounding box center [332, 285] width 186 height 11
click at [251, 282] on input "Send e-mail notifications" at bounding box center [249, 285] width 6 height 6
checkbox input "true"
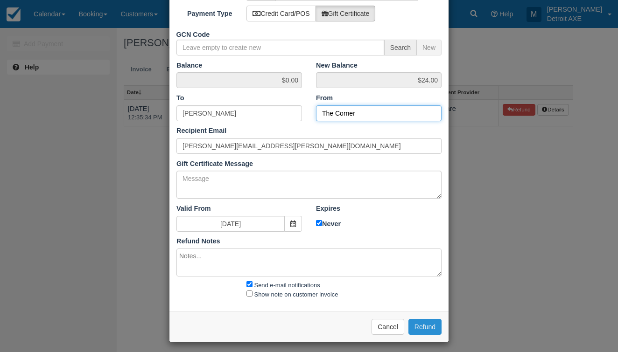
type input "The Corner"
click at [433, 323] on button "Refund" at bounding box center [424, 327] width 33 height 16
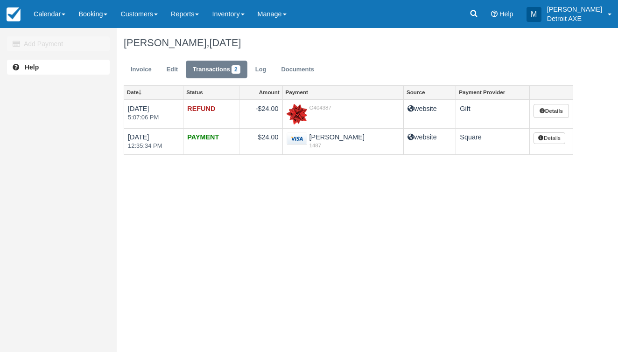
click at [566, 0] on html "Menu Calendar Customer Inventory Month Week Day Booking Daily Manifest Daily Li…" at bounding box center [309, 176] width 618 height 352
click at [54, 18] on link "Calendar" at bounding box center [49, 14] width 45 height 28
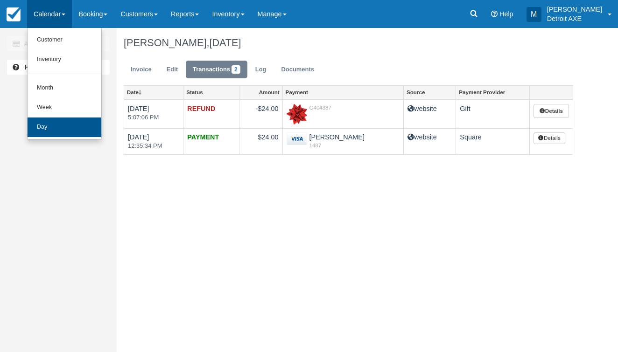
click at [63, 127] on link "Day" at bounding box center [65, 128] width 74 height 20
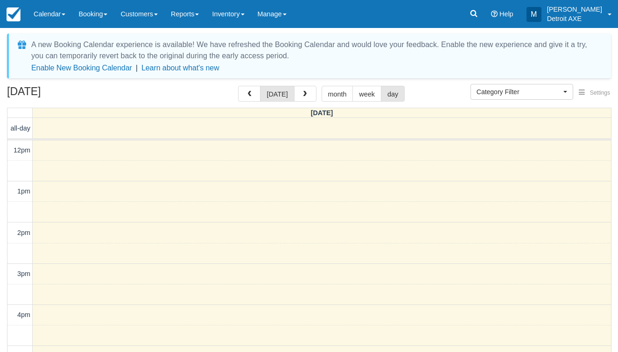
select select
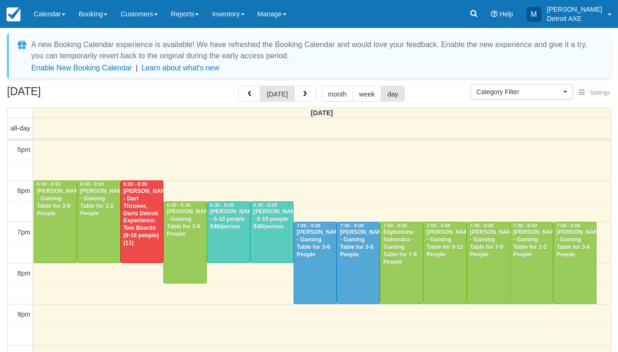
click at [136, 236] on div "[PERSON_NAME] - Dart Thrower, Darts Detroit Experience: Two Boards (9-16 people…" at bounding box center [142, 217] width 38 height 59
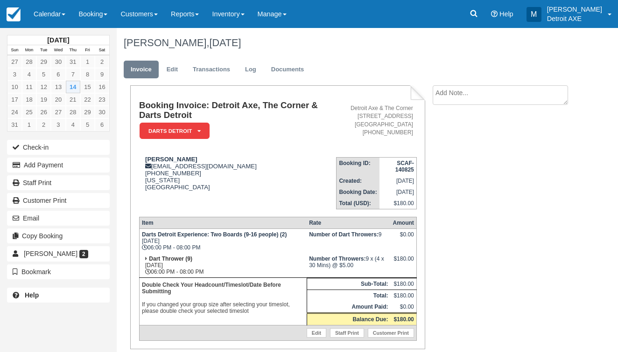
click at [176, 128] on em "Darts Detroit" at bounding box center [175, 131] width 70 height 16
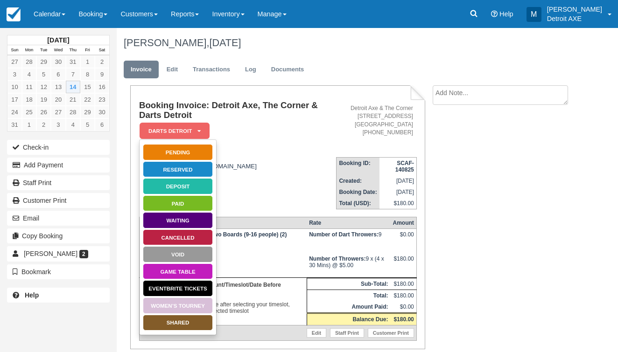
click at [190, 234] on link "Cancelled" at bounding box center [178, 238] width 70 height 16
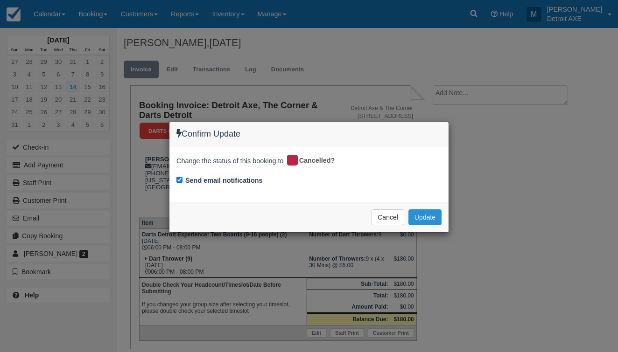
click at [426, 217] on button "Update" at bounding box center [424, 218] width 33 height 16
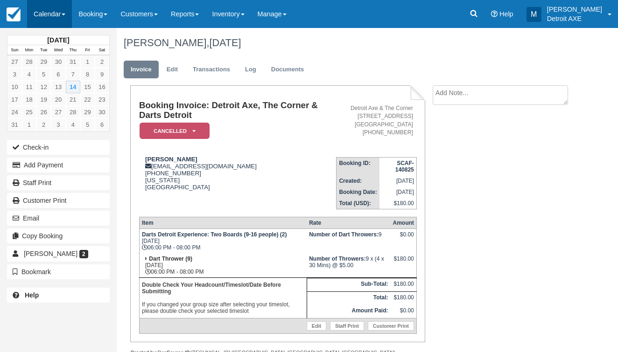
click at [42, 24] on link "Calendar" at bounding box center [49, 14] width 45 height 28
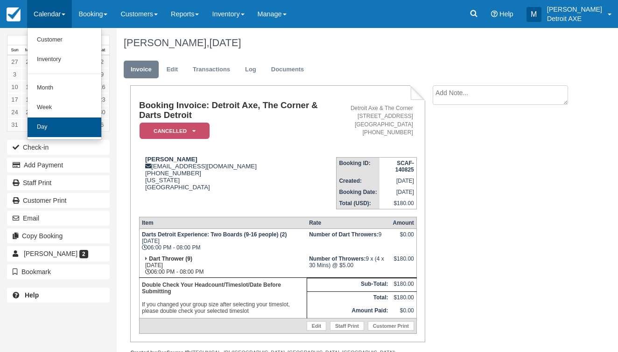
click at [71, 130] on link "Day" at bounding box center [65, 128] width 74 height 20
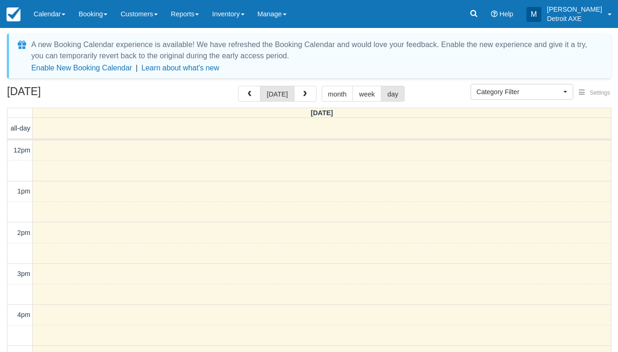
select select
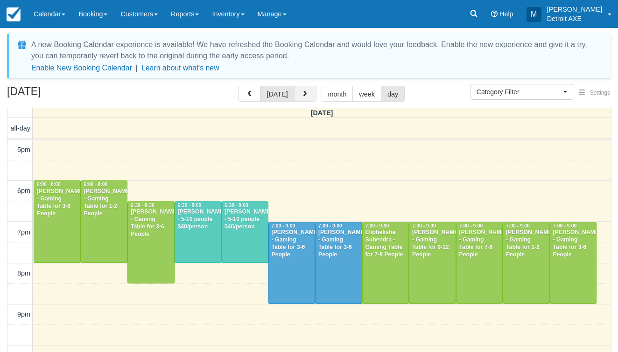
click at [302, 97] on span "button" at bounding box center [305, 94] width 7 height 7
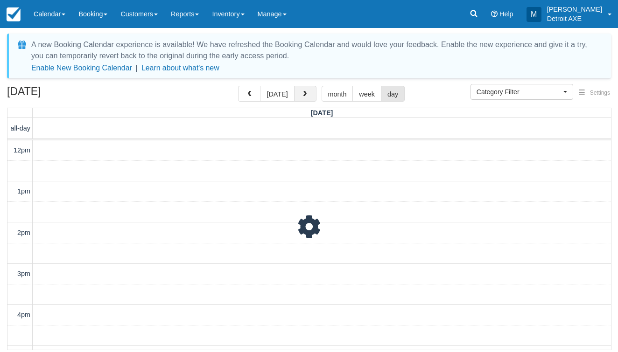
scroll to position [207, 0]
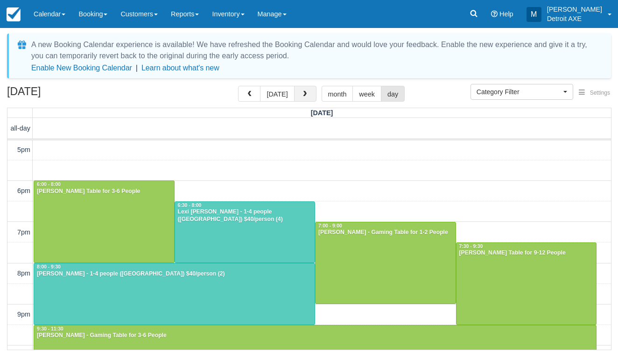
click at [302, 96] on span "button" at bounding box center [305, 94] width 7 height 7
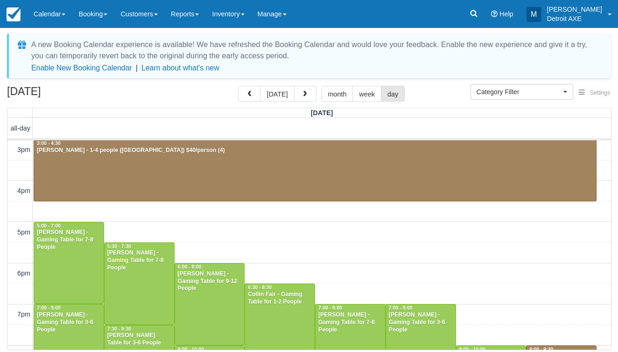
scroll to position [249, 0]
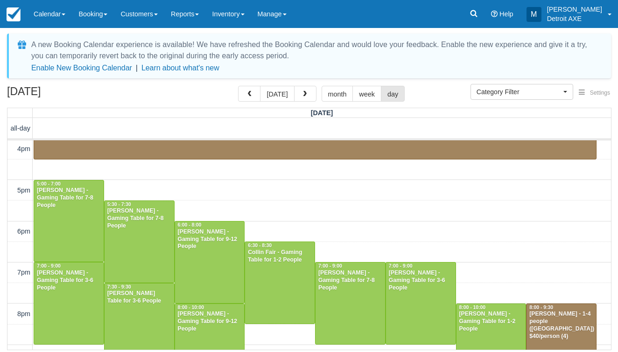
click at [217, 252] on div at bounding box center [210, 263] width 70 height 82
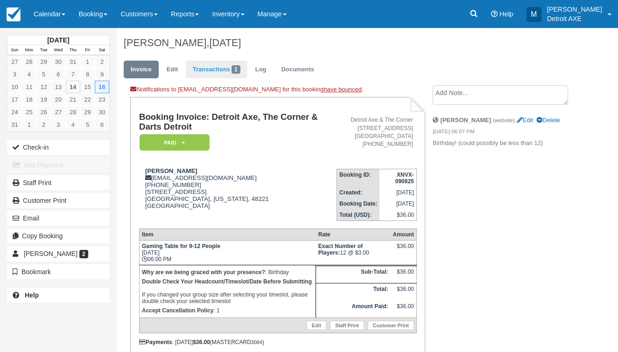
click at [237, 68] on span "1" at bounding box center [236, 69] width 9 height 8
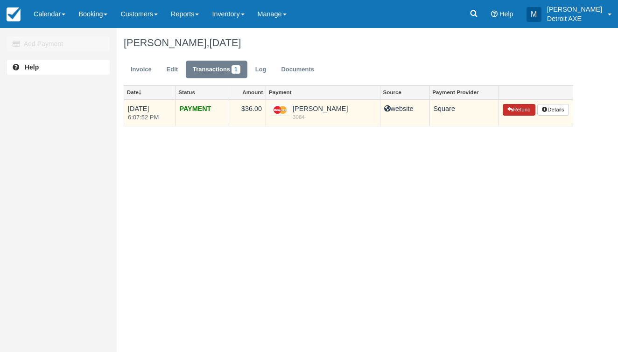
click at [509, 112] on icon "button" at bounding box center [510, 110] width 6 height 6
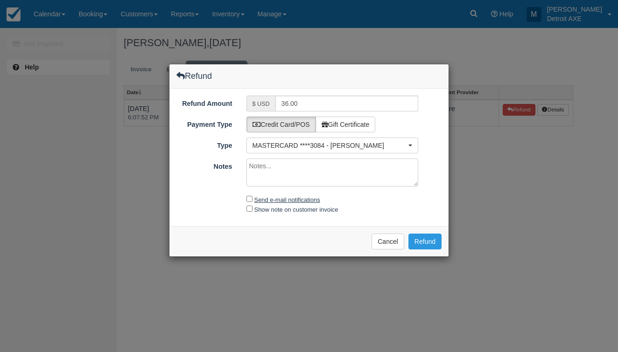
click at [288, 198] on label "Send e-mail notifications" at bounding box center [287, 200] width 66 height 7
click at [253, 198] on input "Send e-mail notifications" at bounding box center [249, 199] width 6 height 6
checkbox input "true"
click at [432, 242] on button "Refund" at bounding box center [424, 242] width 33 height 16
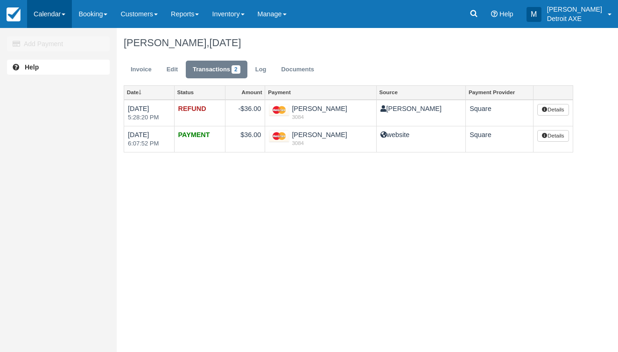
click at [57, 14] on link "Calendar" at bounding box center [49, 14] width 45 height 28
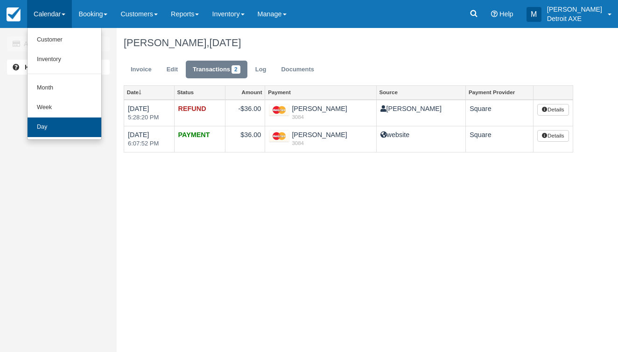
click at [68, 126] on link "Day" at bounding box center [65, 128] width 74 height 20
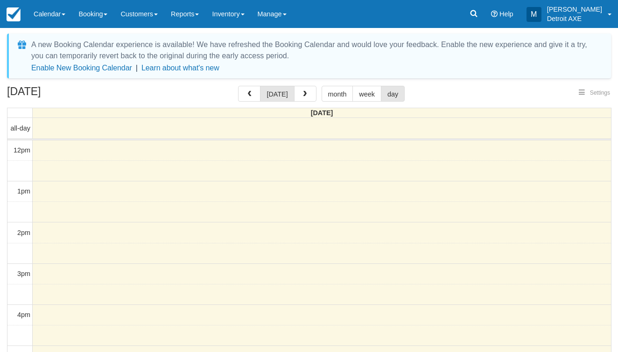
select select
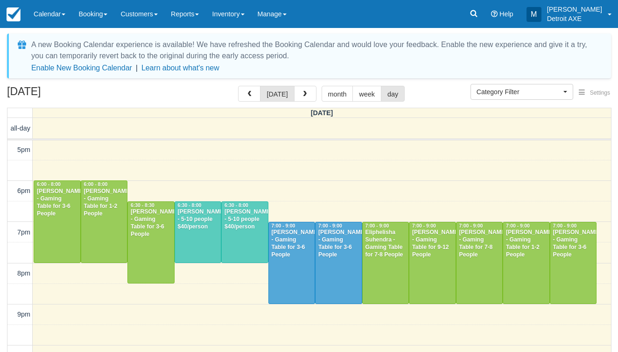
click at [389, 261] on div at bounding box center [386, 264] width 46 height 82
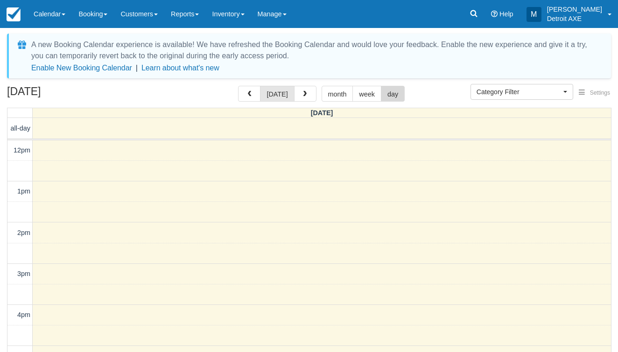
scroll to position [207, 0]
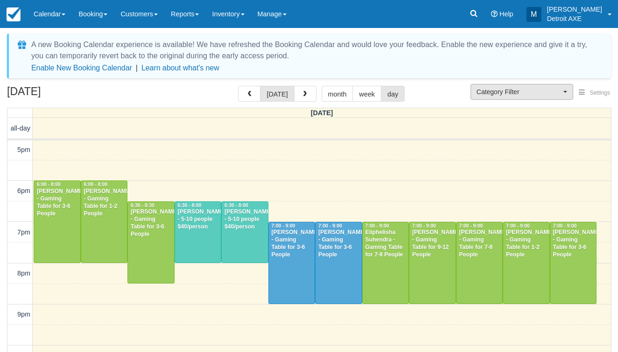
click at [547, 95] on span "Category Filter" at bounding box center [519, 91] width 84 height 9
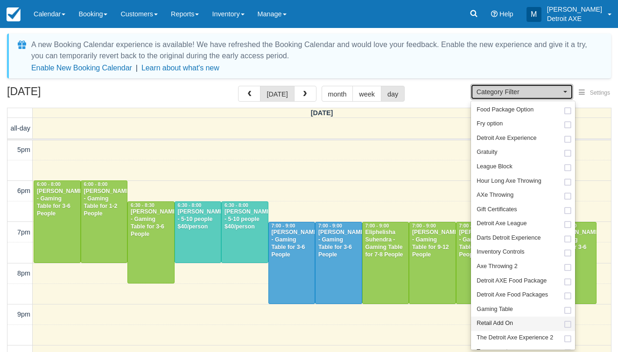
scroll to position [55, 0]
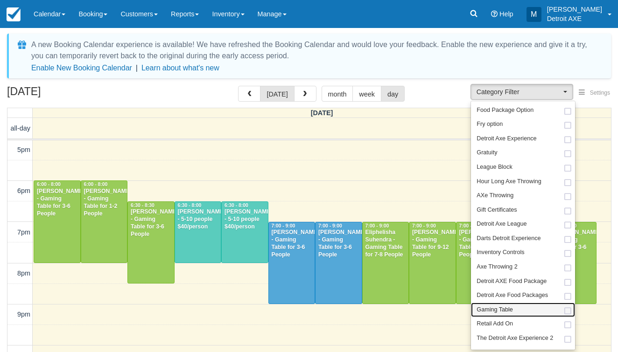
click at [522, 303] on link "Gaming Table" at bounding box center [523, 310] width 104 height 14
select select "6"
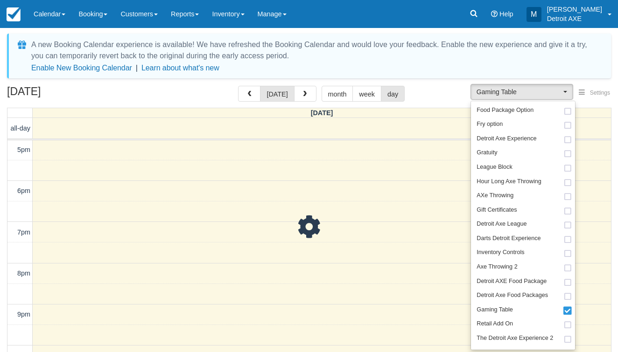
scroll to position [207, 0]
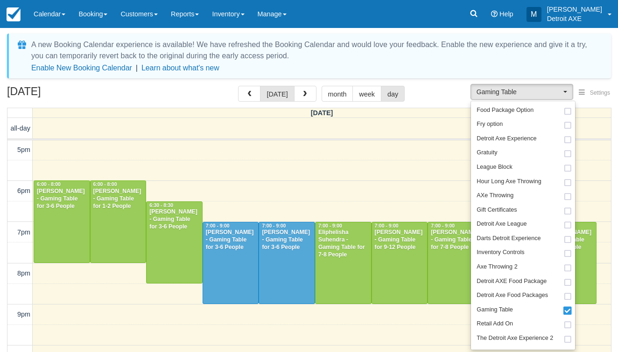
click at [400, 192] on div "12pm 1pm 2pm 3pm 4pm 5pm 6pm 7pm 8pm 9pm 10pm 11pm 6:00 - 8:00 Alexandria Segui…" at bounding box center [309, 171] width 604 height 474
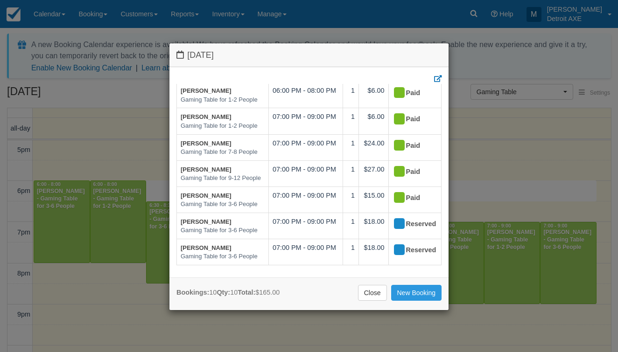
scroll to position [94, 0]
click at [374, 290] on link "Close" at bounding box center [372, 293] width 29 height 16
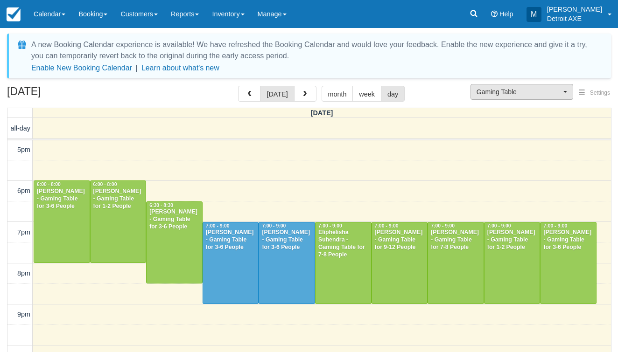
click at [535, 91] on span "Gaming Table" at bounding box center [519, 91] width 84 height 9
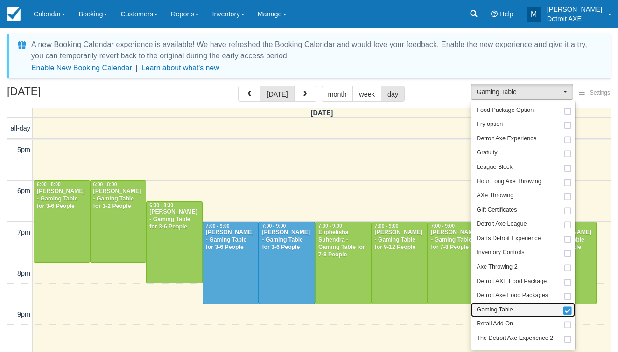
click at [506, 306] on span "Gaming Table" at bounding box center [495, 310] width 36 height 8
select select
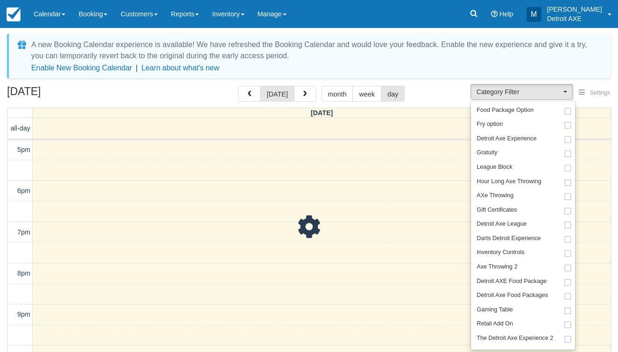
scroll to position [207, 0]
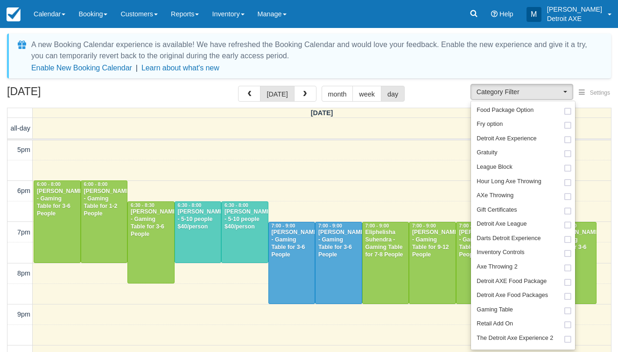
click at [254, 231] on div "[PERSON_NAME] - 5-10 people $40/person" at bounding box center [245, 220] width 42 height 22
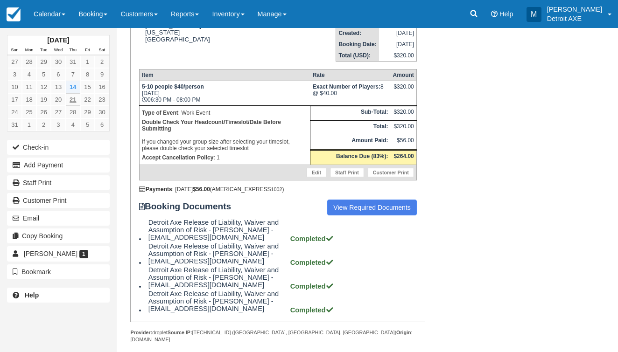
scroll to position [148, 0]
click at [59, 16] on link "Calendar" at bounding box center [49, 14] width 45 height 28
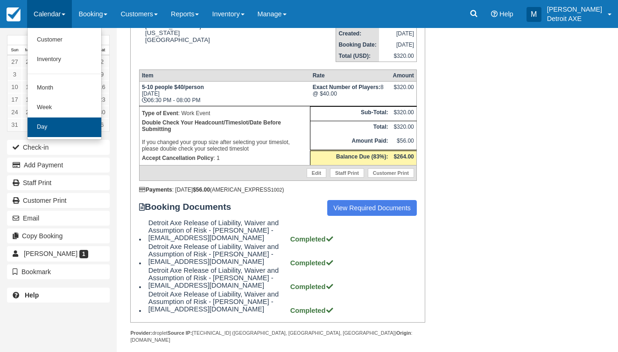
click at [54, 125] on link "Day" at bounding box center [65, 128] width 74 height 20
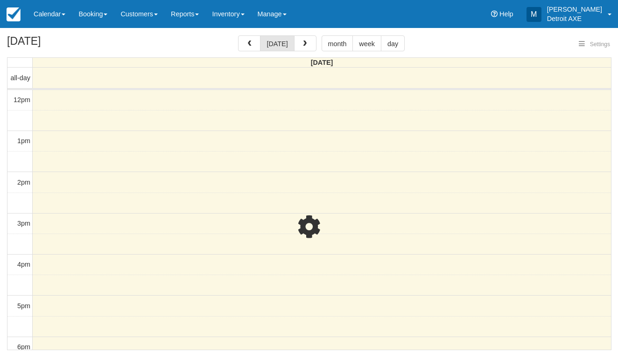
select select
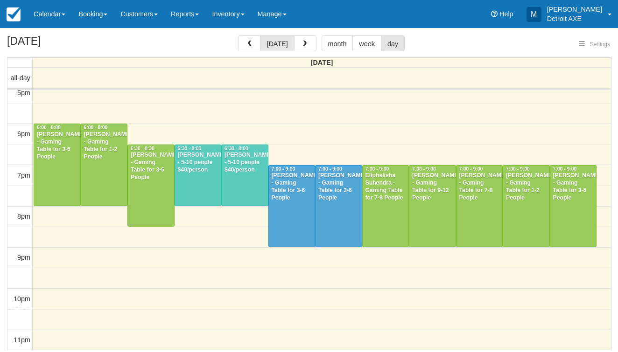
select select
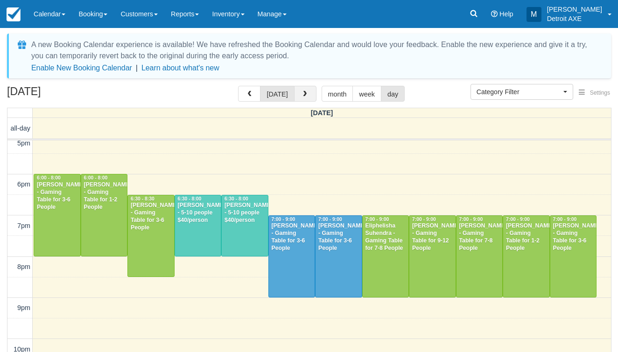
click at [305, 91] on span "button" at bounding box center [305, 94] width 7 height 7
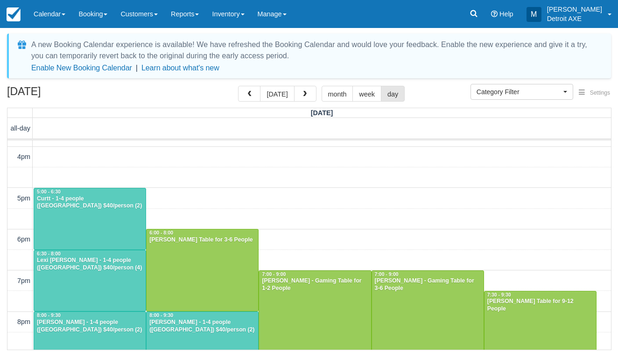
scroll to position [159, 0]
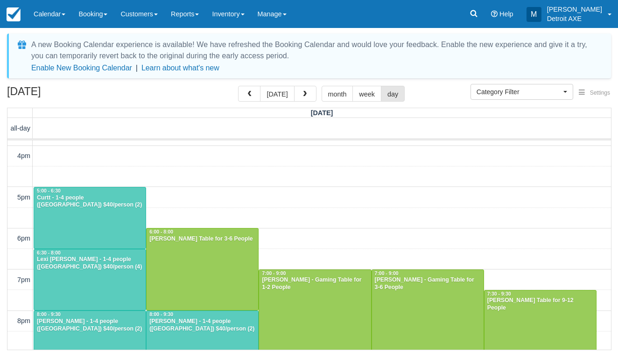
click at [117, 232] on div at bounding box center [90, 218] width 112 height 61
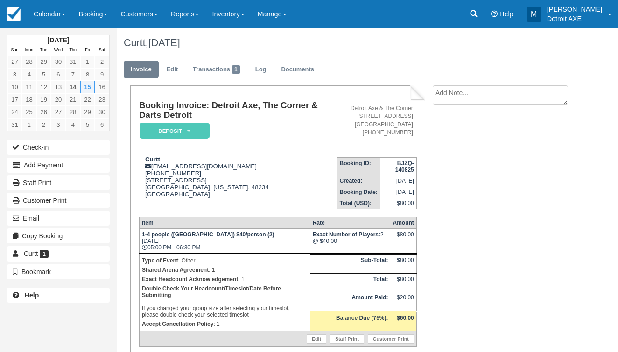
click at [196, 132] on em "Deposit" at bounding box center [175, 131] width 70 height 16
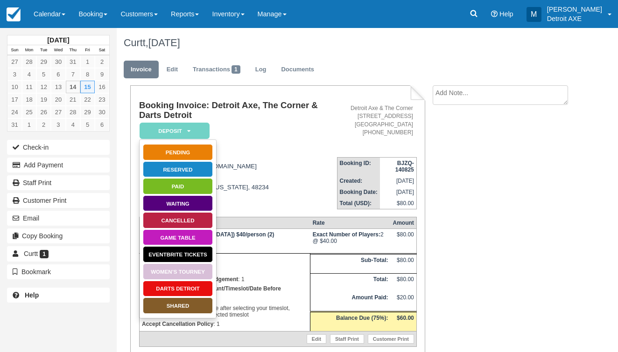
click at [179, 306] on link "SHARED" at bounding box center [178, 306] width 70 height 16
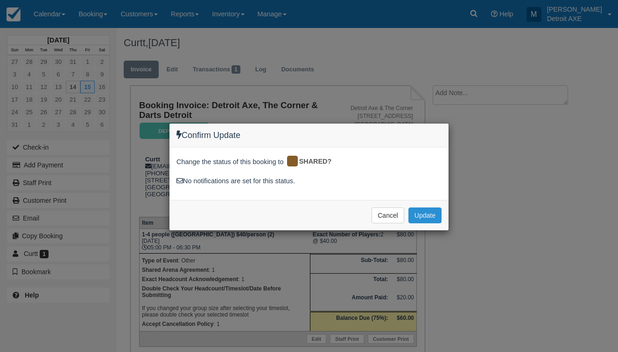
click at [431, 208] on button "Update" at bounding box center [424, 216] width 33 height 16
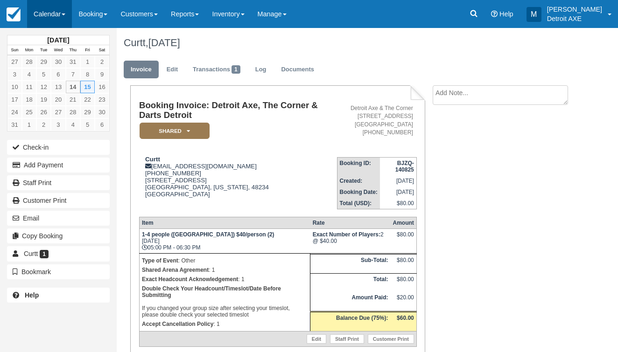
click at [49, 15] on link "Calendar" at bounding box center [49, 14] width 45 height 28
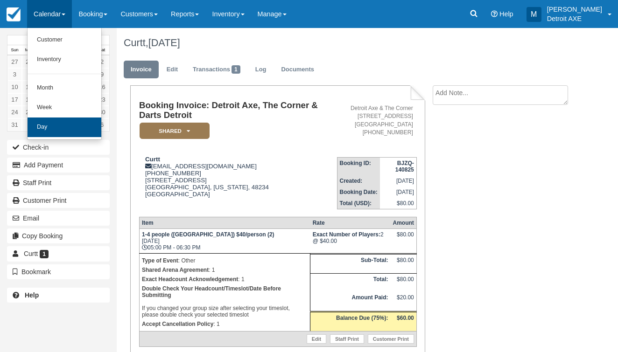
click at [61, 125] on link "Day" at bounding box center [65, 128] width 74 height 20
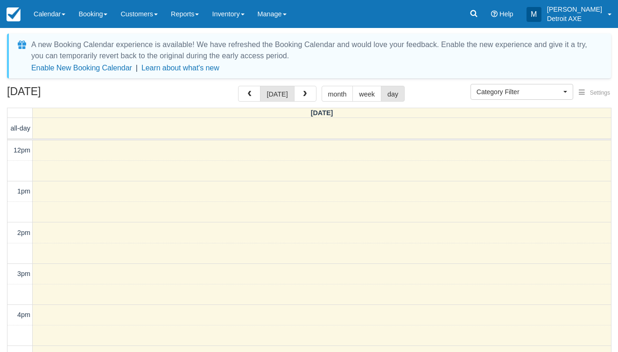
select select
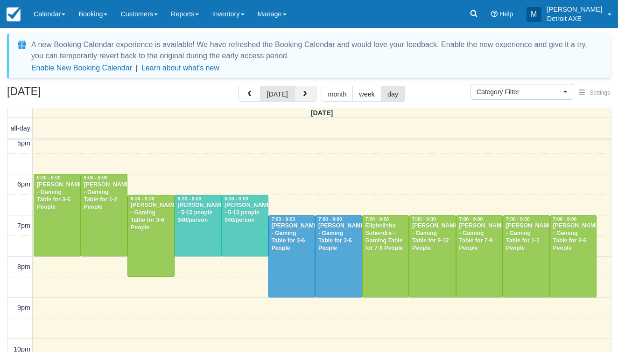
click at [297, 91] on button "button" at bounding box center [305, 94] width 22 height 16
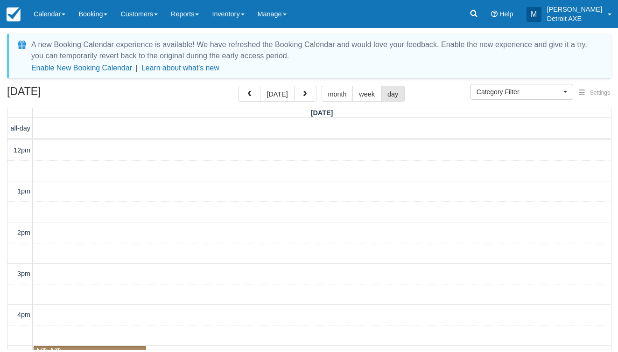
scroll to position [248, 0]
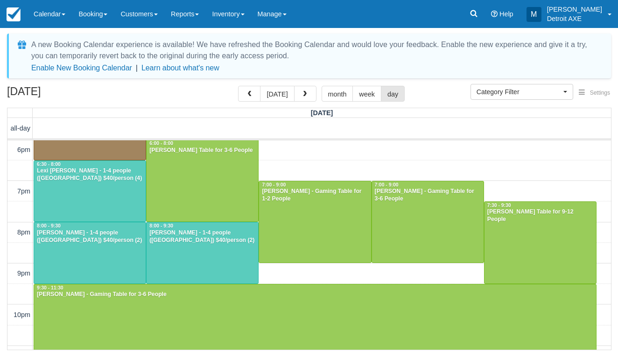
click at [109, 202] on div at bounding box center [90, 191] width 112 height 61
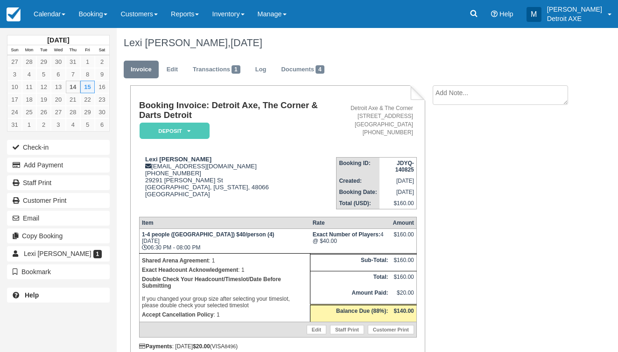
click at [182, 134] on em "Deposit" at bounding box center [175, 131] width 70 height 16
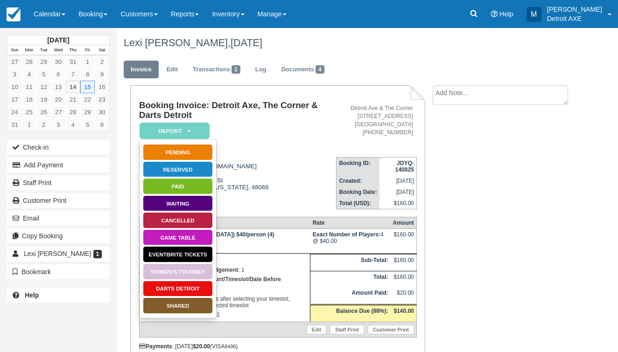
click at [184, 306] on link "SHARED" at bounding box center [178, 306] width 70 height 16
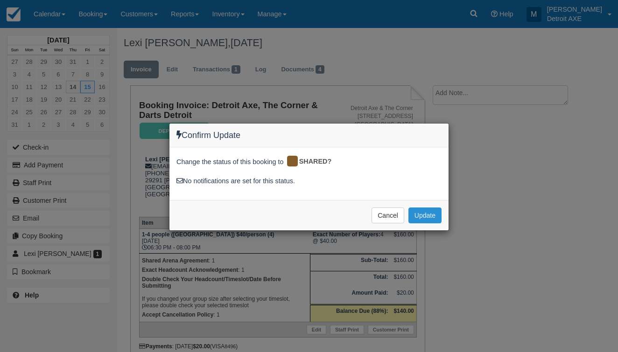
click at [426, 218] on button "Update" at bounding box center [424, 216] width 33 height 16
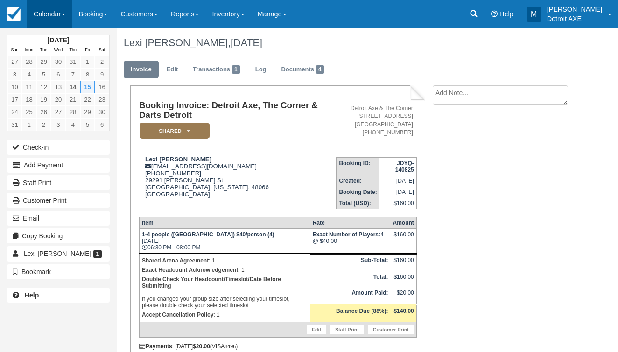
click at [43, 21] on link "Calendar" at bounding box center [49, 14] width 45 height 28
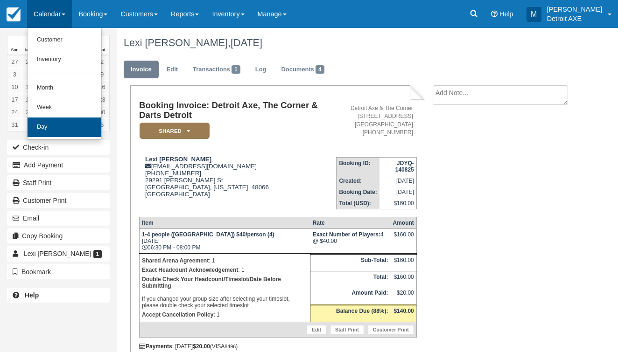
click at [68, 124] on link "Day" at bounding box center [65, 128] width 74 height 20
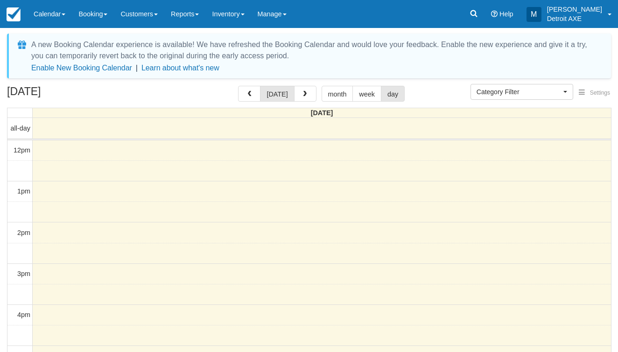
select select
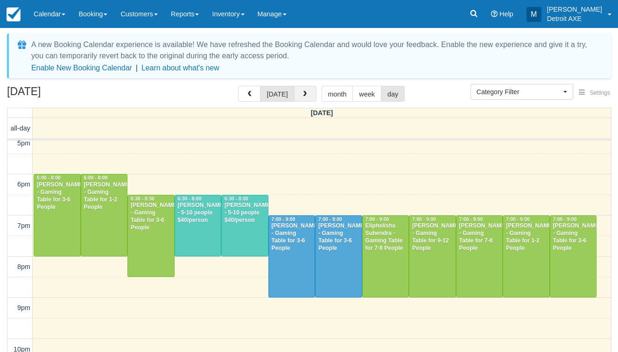
click at [303, 91] on span "button" at bounding box center [305, 94] width 7 height 7
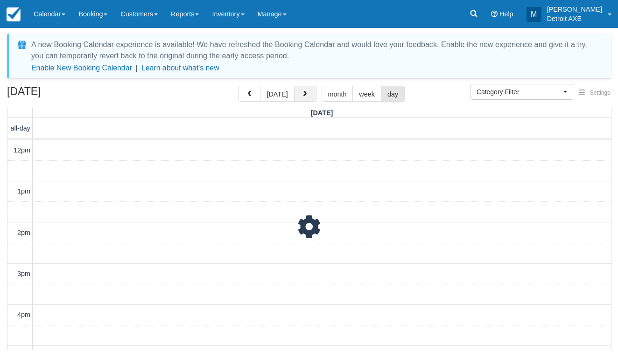
scroll to position [248, 0]
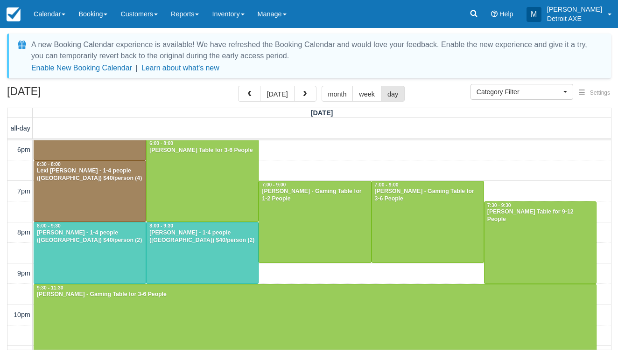
click at [81, 257] on div at bounding box center [90, 253] width 112 height 61
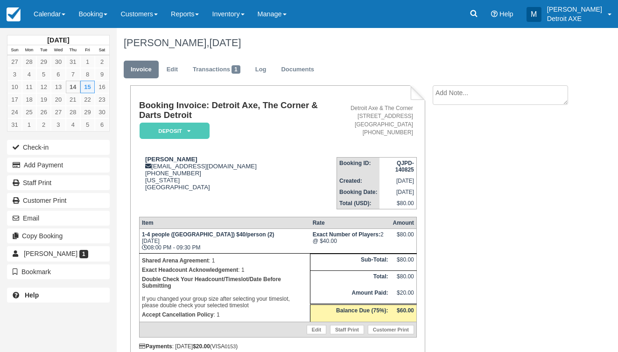
click at [185, 131] on em "Deposit" at bounding box center [175, 131] width 70 height 16
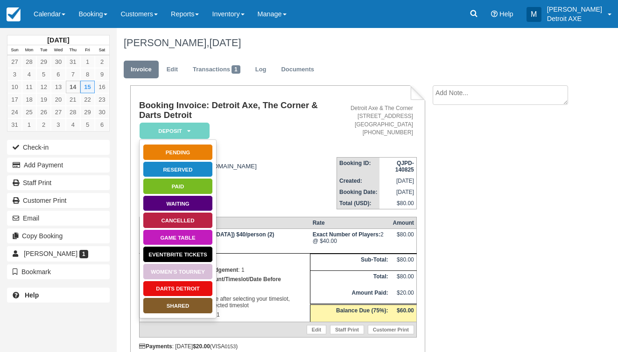
click at [173, 307] on link "SHARED" at bounding box center [178, 306] width 70 height 16
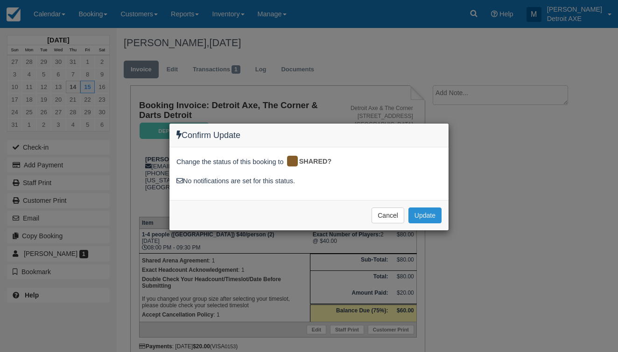
click at [430, 212] on button "Update" at bounding box center [424, 216] width 33 height 16
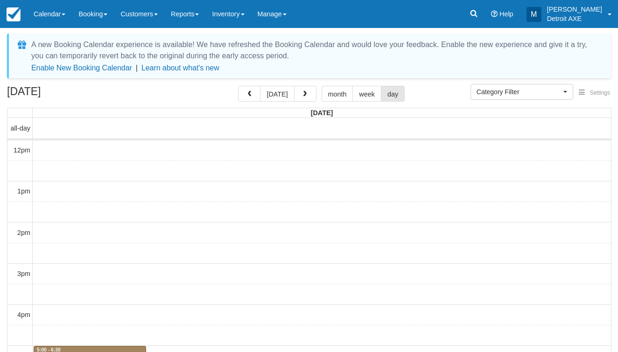
select select
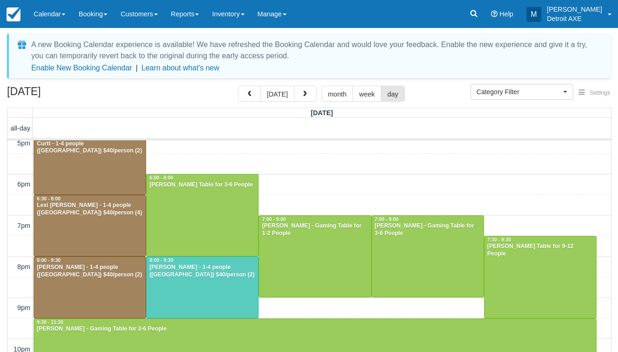
click at [200, 284] on div at bounding box center [203, 287] width 112 height 61
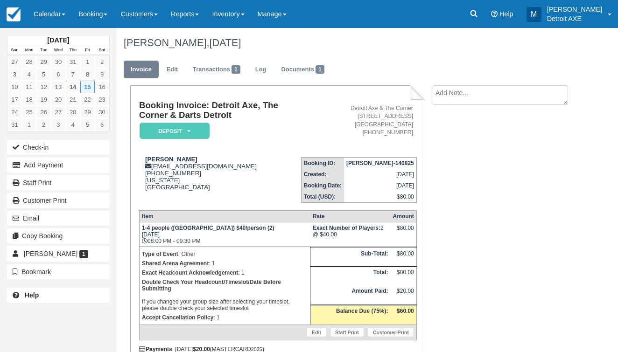
click at [191, 134] on em "Deposit" at bounding box center [175, 131] width 70 height 16
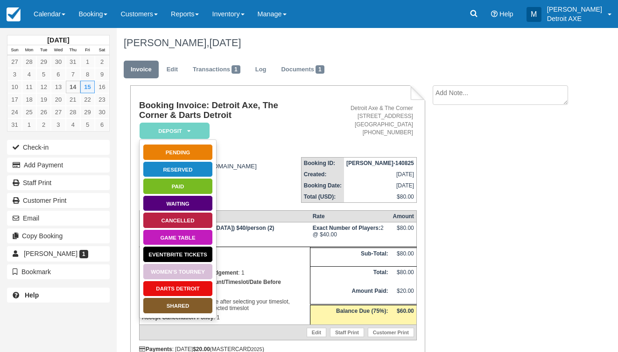
click at [183, 309] on link "SHARED" at bounding box center [178, 306] width 70 height 16
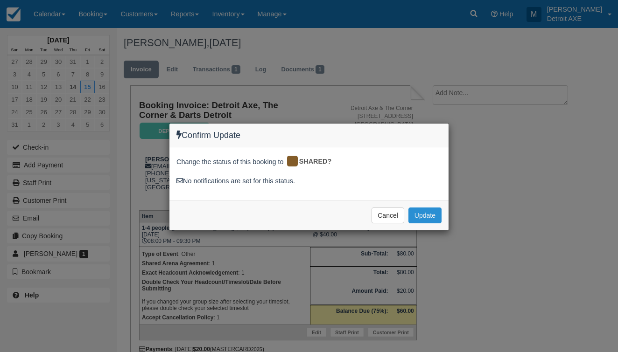
click at [432, 209] on button "Update" at bounding box center [424, 216] width 33 height 16
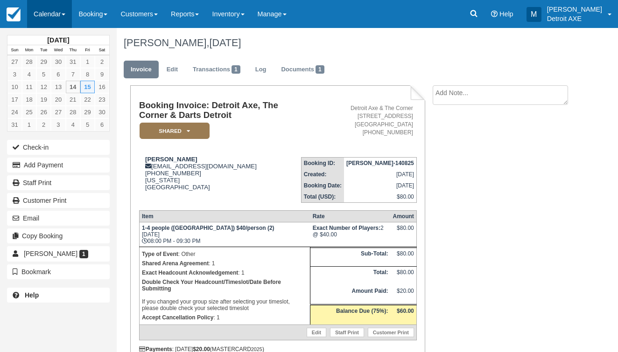
click at [51, 16] on link "Calendar" at bounding box center [49, 14] width 45 height 28
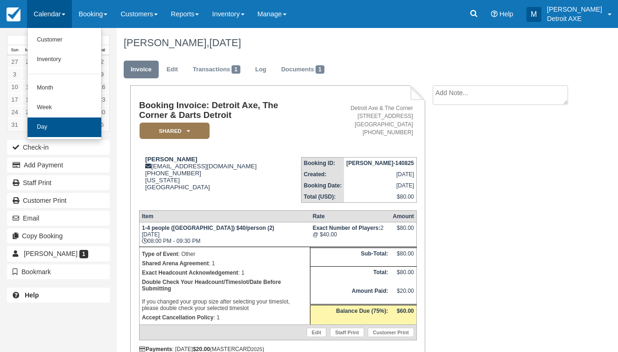
click at [79, 119] on link "Day" at bounding box center [65, 128] width 74 height 20
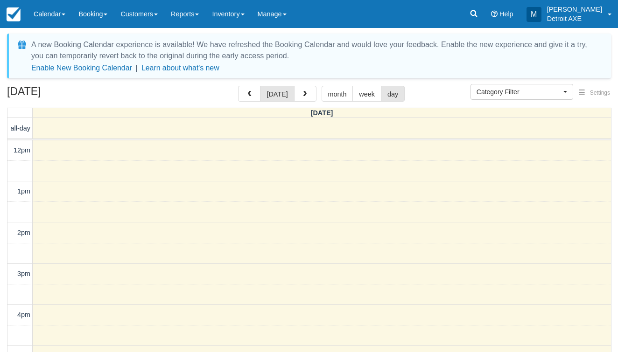
select select
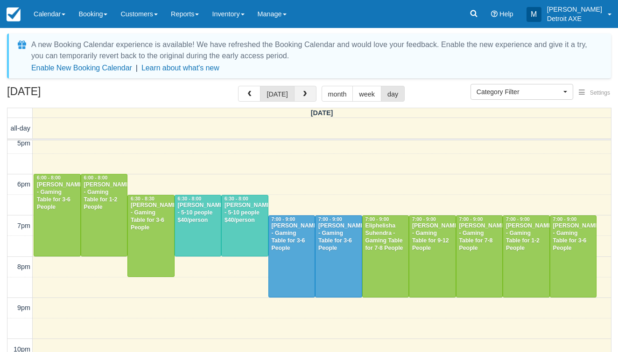
click at [294, 96] on button "button" at bounding box center [305, 94] width 22 height 16
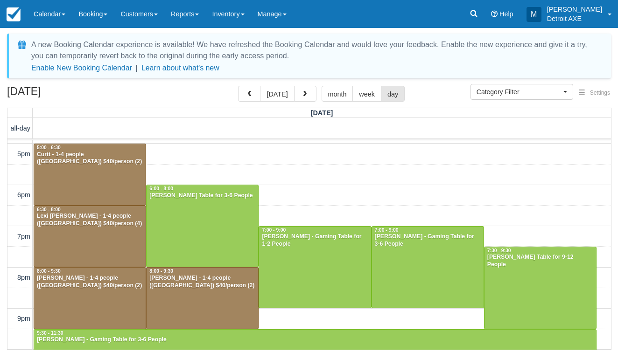
scroll to position [198, 0]
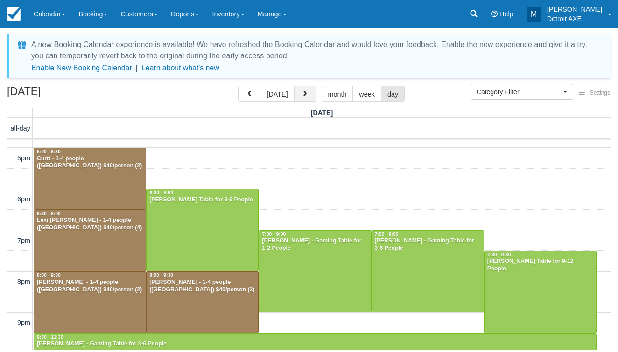
click at [302, 94] on span "button" at bounding box center [305, 94] width 7 height 7
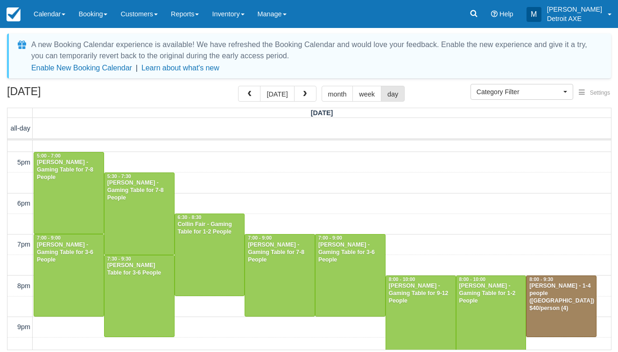
scroll to position [278, 0]
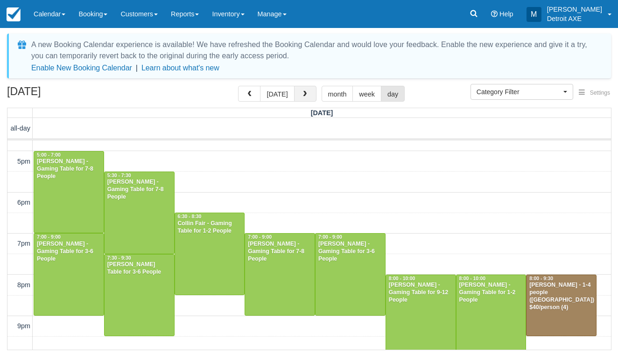
click at [302, 98] on span "button" at bounding box center [305, 94] width 7 height 7
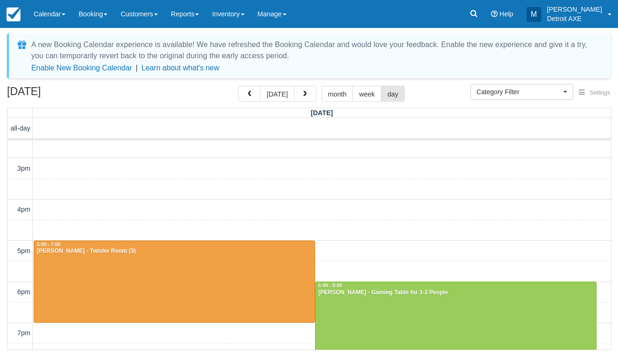
scroll to position [177, 0]
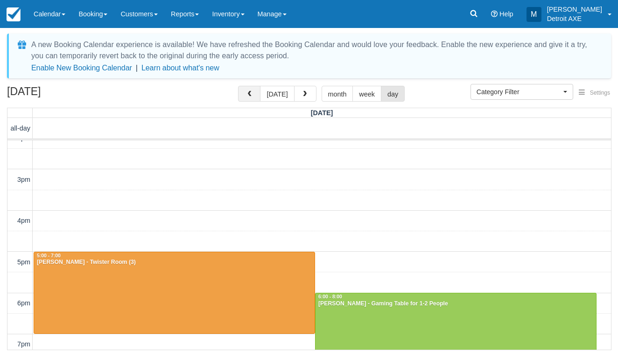
click at [251, 98] on button "button" at bounding box center [249, 94] width 22 height 16
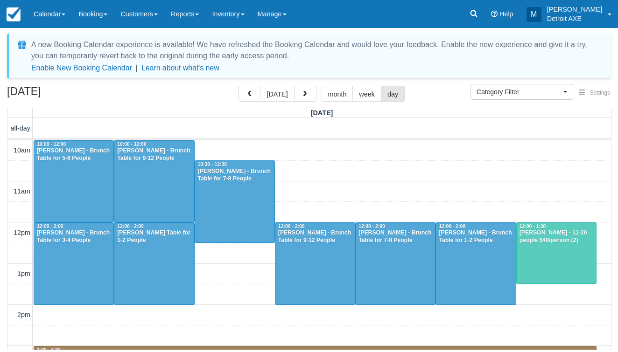
click at [554, 245] on div at bounding box center [556, 253] width 79 height 61
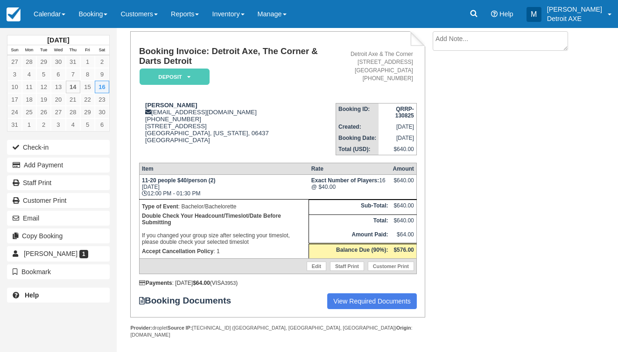
scroll to position [54, 0]
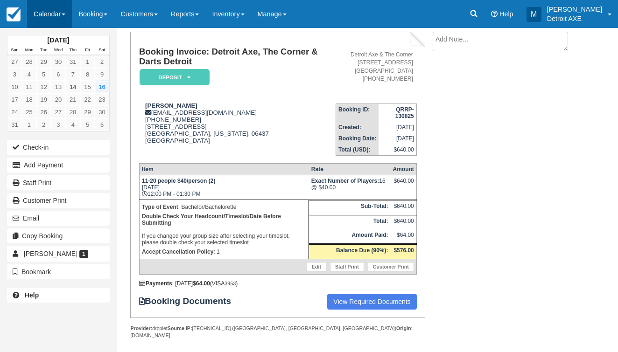
click at [61, 20] on link "Calendar" at bounding box center [49, 14] width 45 height 28
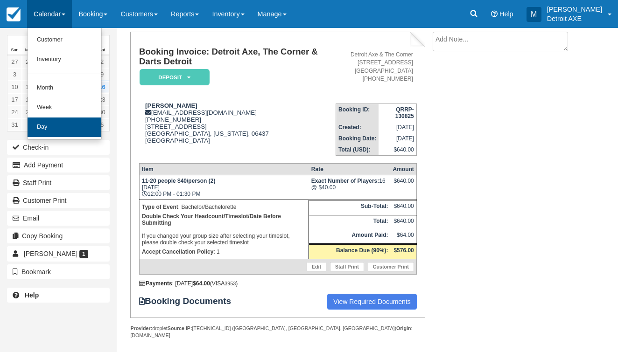
click at [56, 124] on link "Day" at bounding box center [65, 128] width 74 height 20
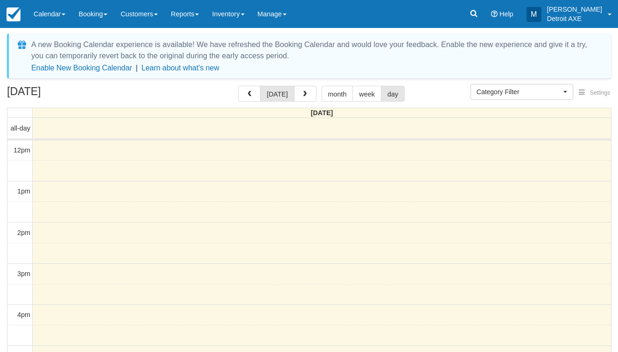
select select
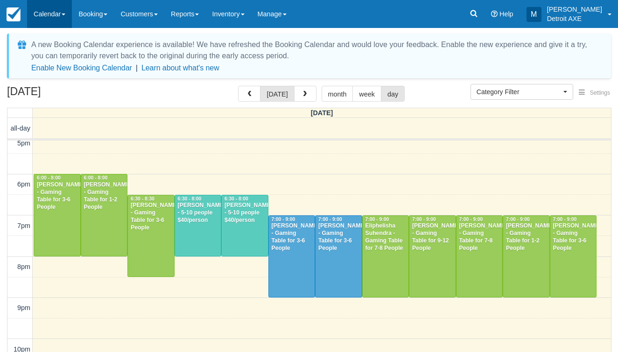
click at [50, 13] on link "Calendar" at bounding box center [49, 14] width 45 height 28
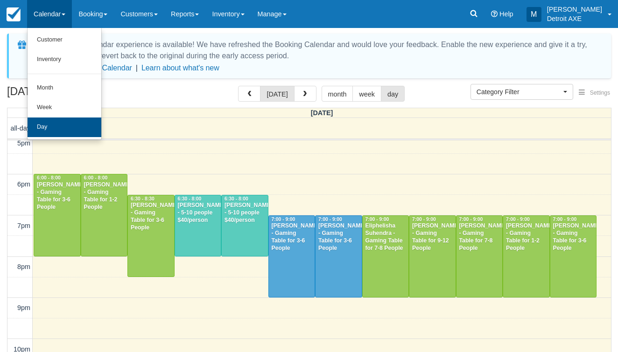
click at [58, 126] on link "Day" at bounding box center [65, 128] width 74 height 20
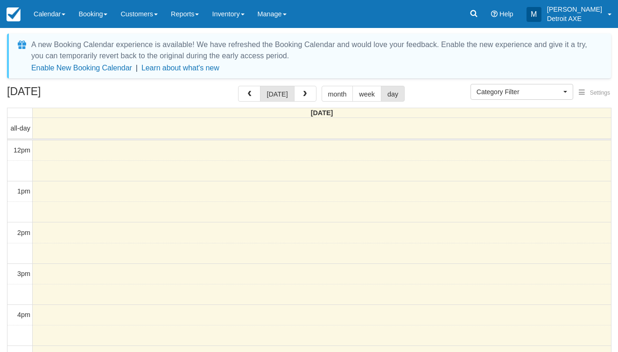
select select
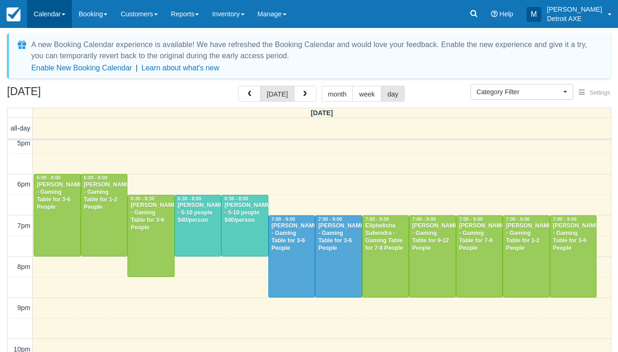
click at [59, 14] on link "Calendar" at bounding box center [49, 14] width 45 height 28
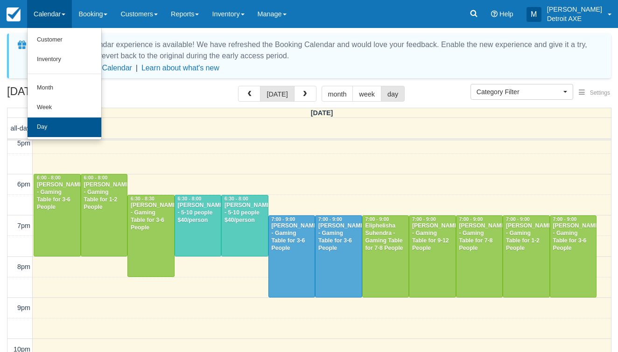
click at [70, 124] on link "Day" at bounding box center [65, 128] width 74 height 20
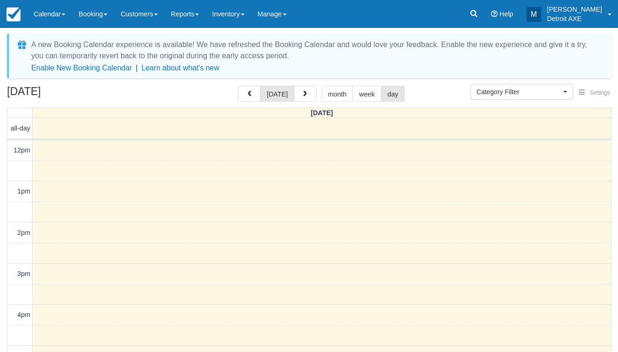
select select
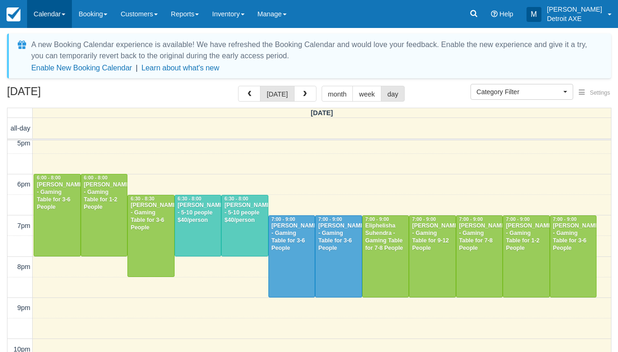
click at [52, 24] on link "Calendar" at bounding box center [49, 14] width 45 height 28
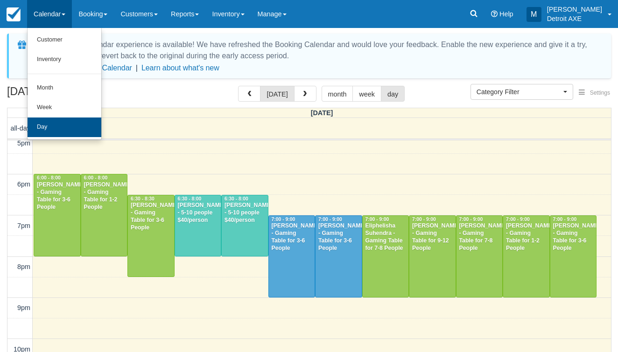
click at [60, 131] on link "Day" at bounding box center [65, 128] width 74 height 20
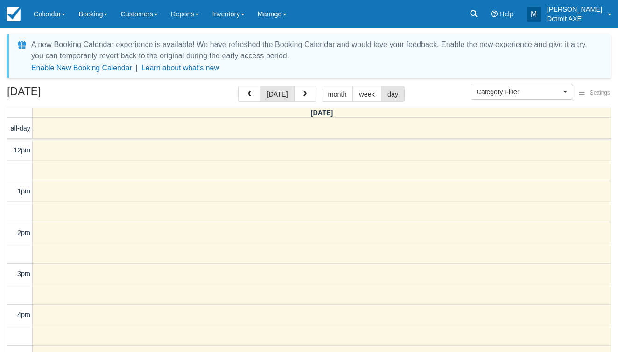
select select
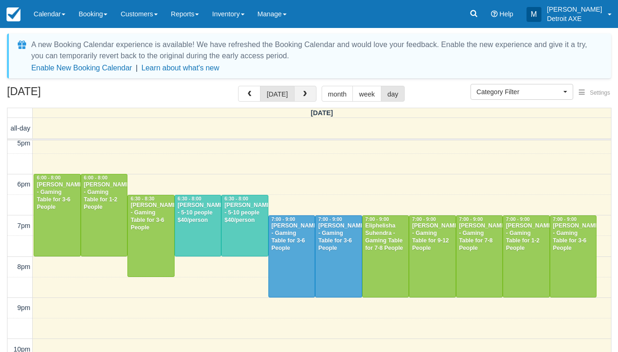
click at [301, 100] on button "button" at bounding box center [305, 94] width 22 height 16
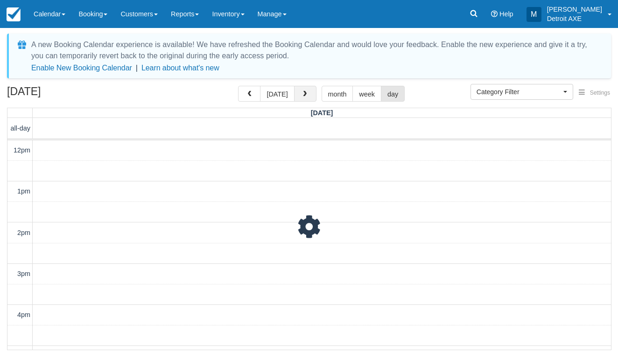
scroll to position [248, 0]
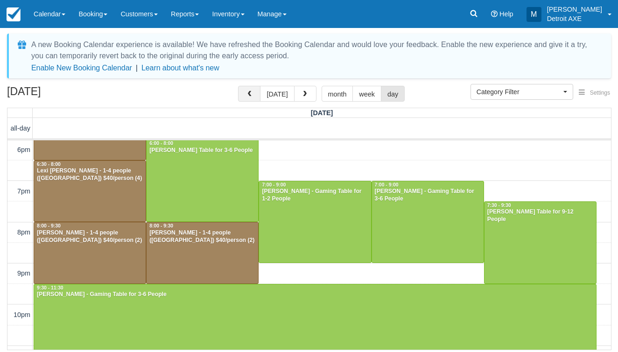
click at [244, 99] on button "button" at bounding box center [249, 94] width 22 height 16
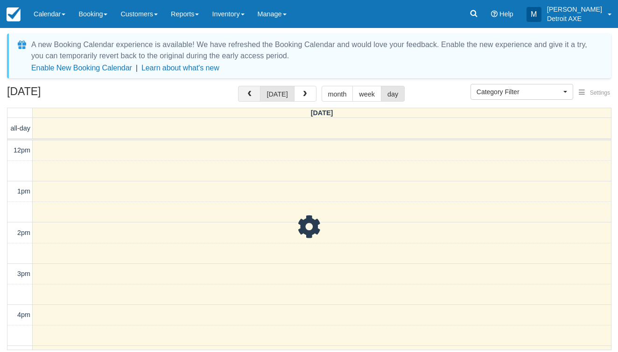
scroll to position [248, 0]
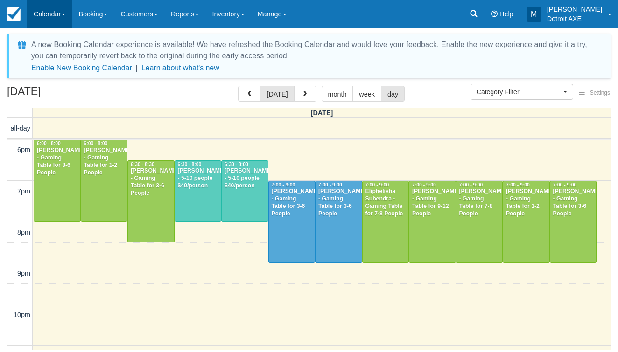
click at [44, 14] on link "Calendar" at bounding box center [49, 14] width 45 height 28
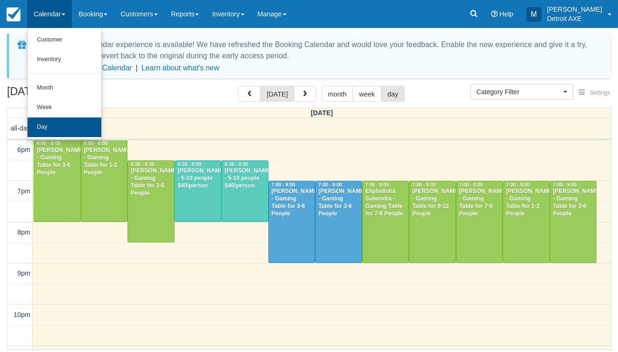
click at [49, 118] on link "Day" at bounding box center [65, 128] width 74 height 20
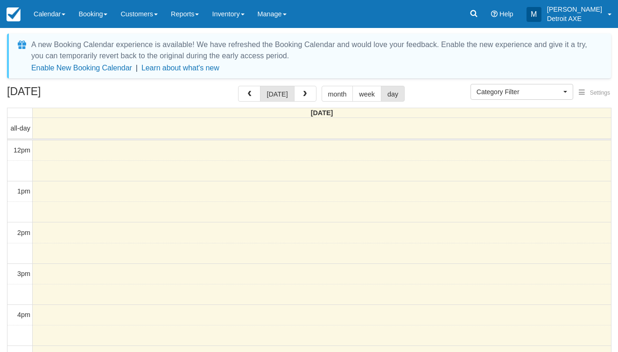
select select
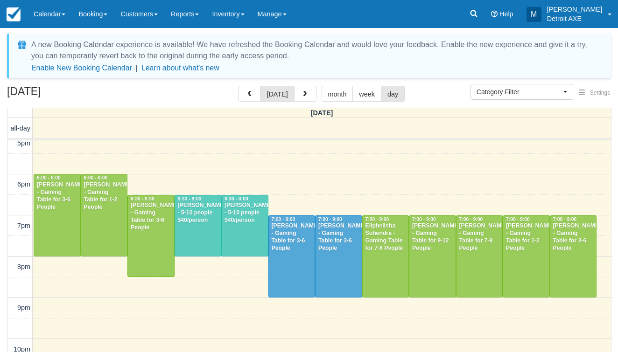
click at [127, 99] on div "[DATE] [DATE] month week day" at bounding box center [309, 96] width 604 height 20
